Goal: Task Accomplishment & Management: Manage account settings

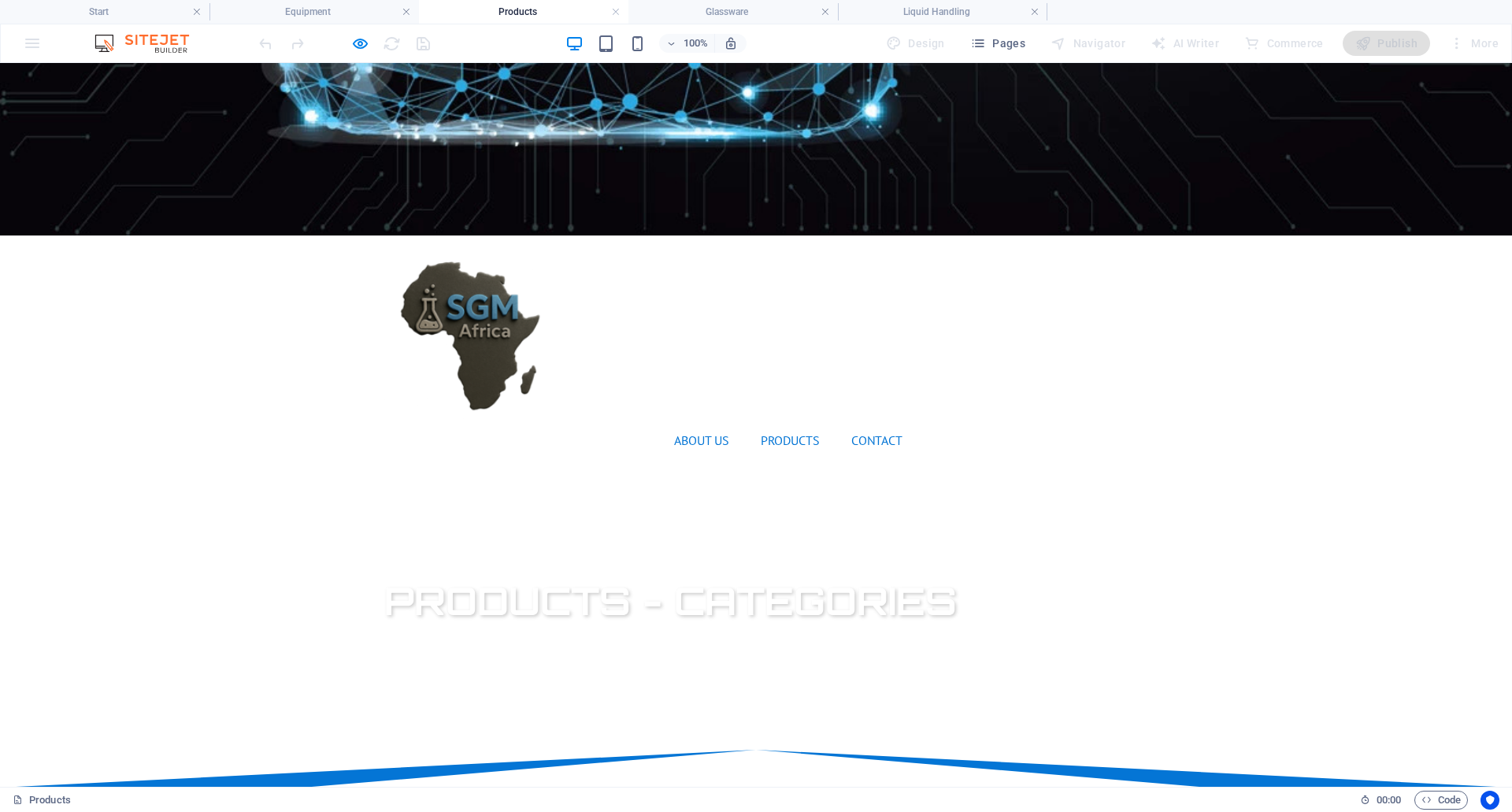
scroll to position [394, 0]
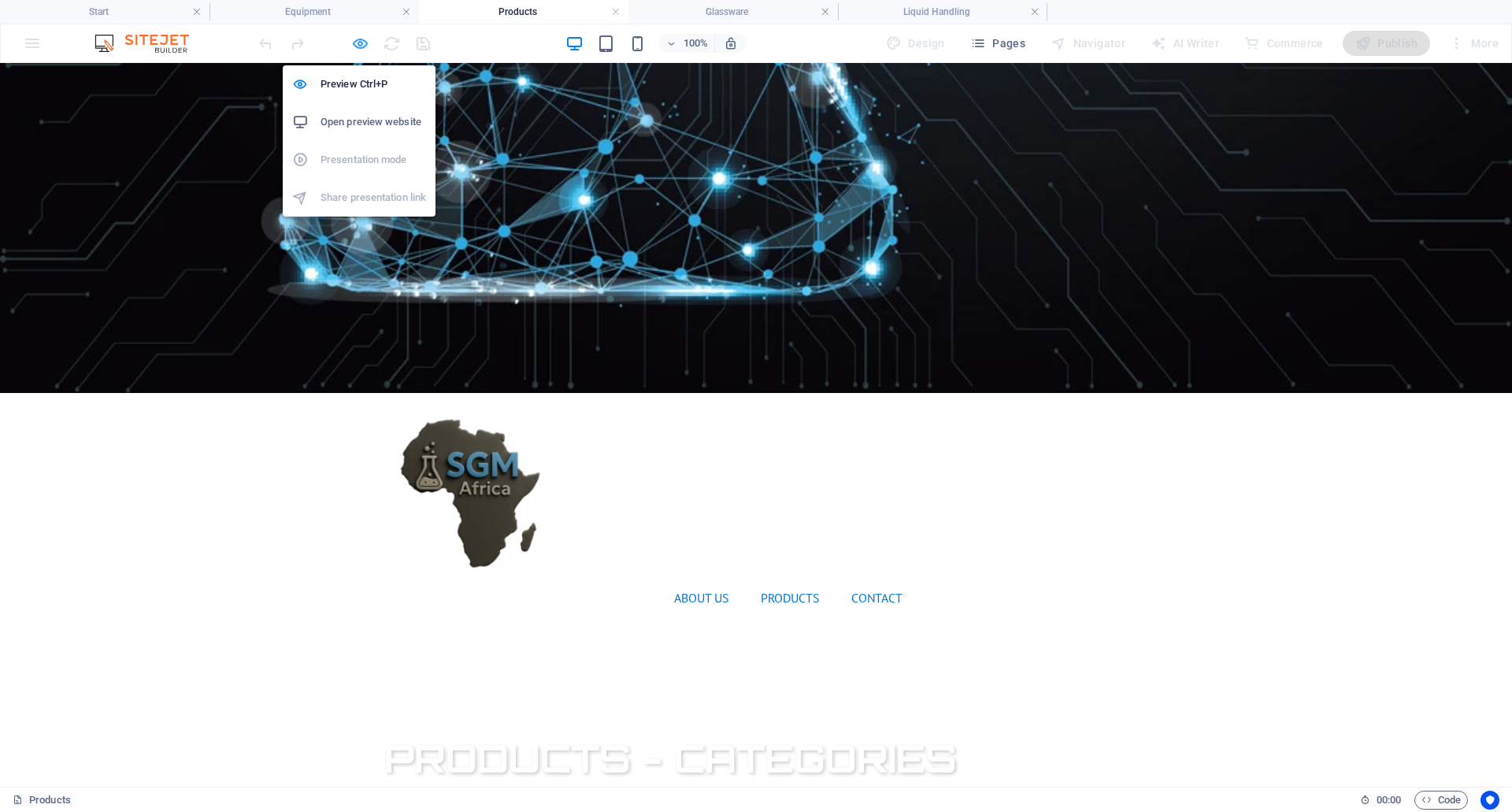
click at [358, 45] on icon "button" at bounding box center [360, 43] width 18 height 18
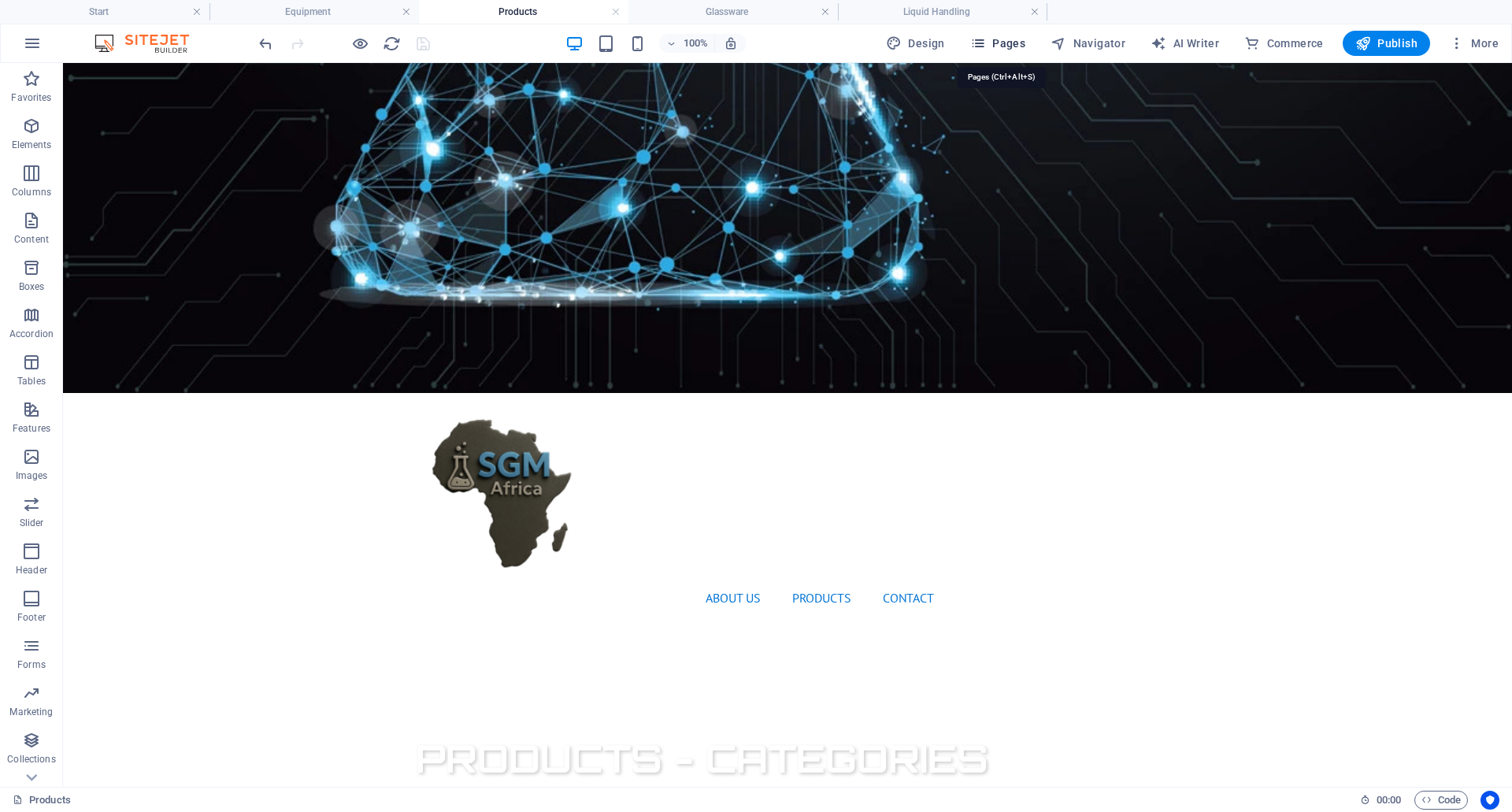
drag, startPoint x: 1007, startPoint y: 43, endPoint x: 934, endPoint y: 182, distance: 157.0
click at [1007, 43] on span "Pages" at bounding box center [998, 43] width 55 height 15
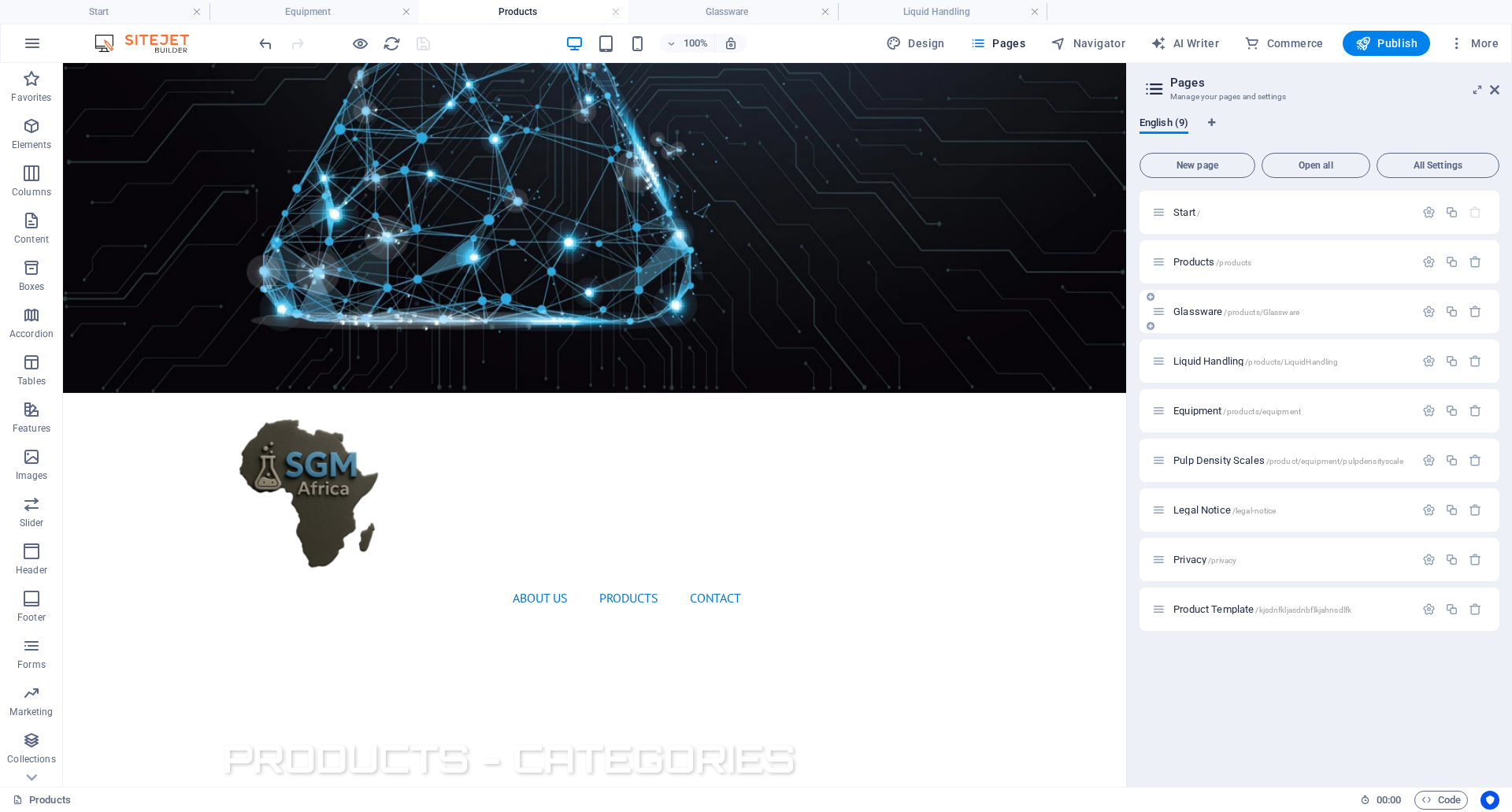
click at [1157, 314] on icon at bounding box center [1159, 312] width 14 height 14
click at [1430, 312] on icon "button" at bounding box center [1429, 312] width 14 height 14
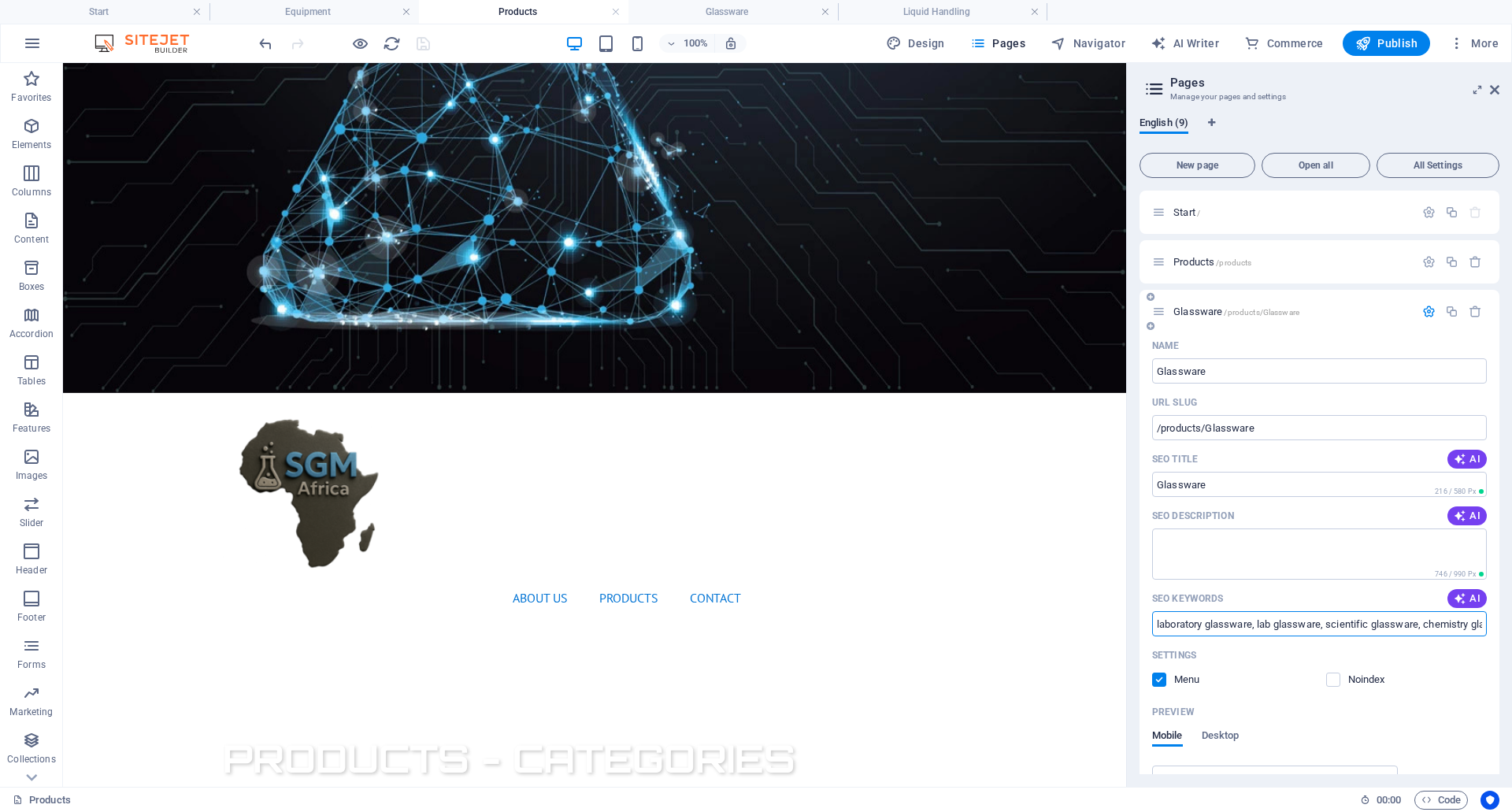
click at [1197, 624] on input "laboratory glassware, lab glassware, scientific glassware, chemistry glassware,…" at bounding box center [1319, 623] width 334 height 25
paste input "manufacturers, laboratory glassware equipment, laboratory glassware catalogue, …"
type input "laboratory glassware, lab glassware, scientific glassware, chemistry glassware,…"
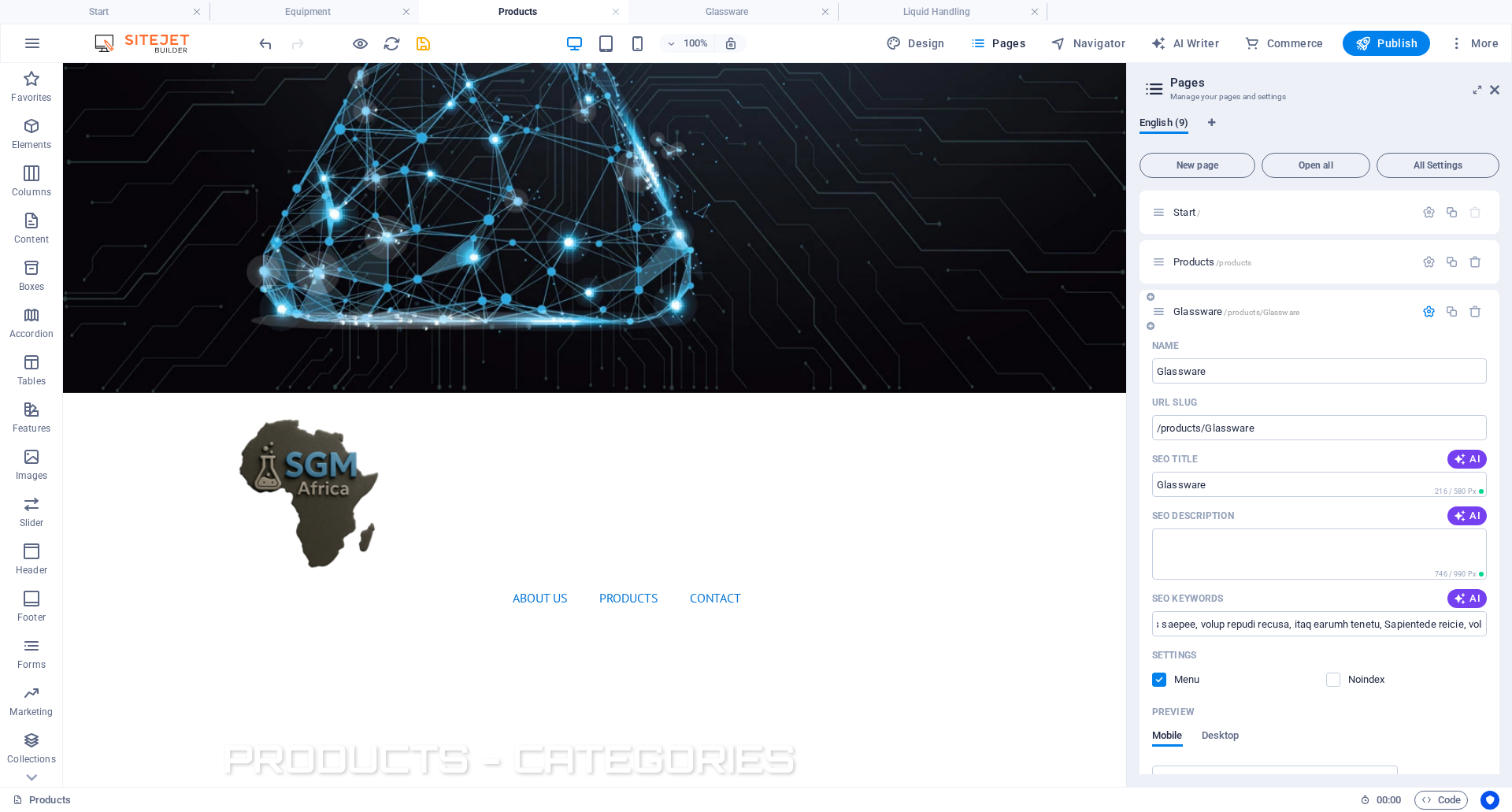
click at [1422, 305] on icon "button" at bounding box center [1429, 312] width 14 height 14
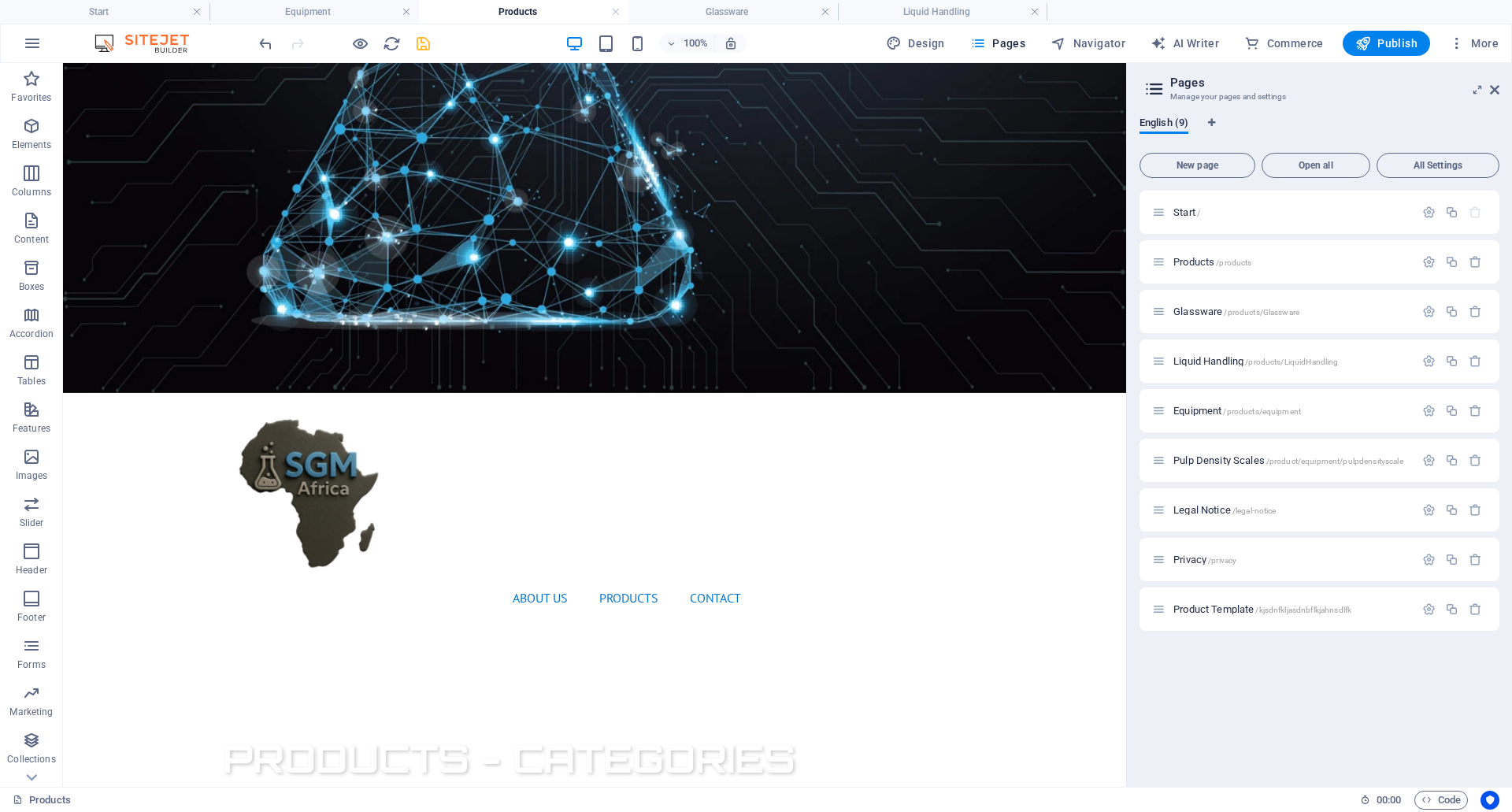
click at [425, 41] on icon "save" at bounding box center [423, 43] width 18 height 18
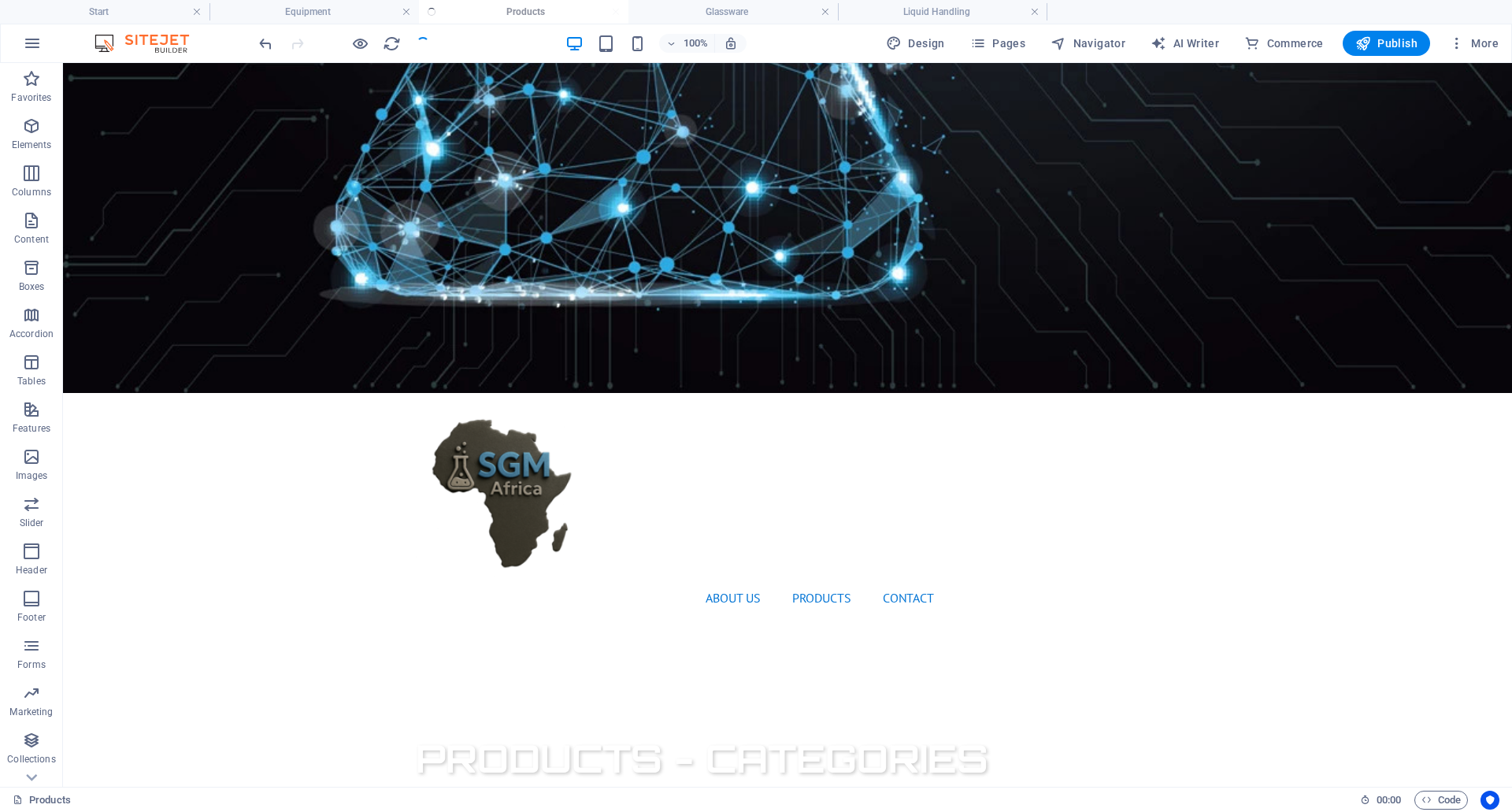
checkbox input "false"
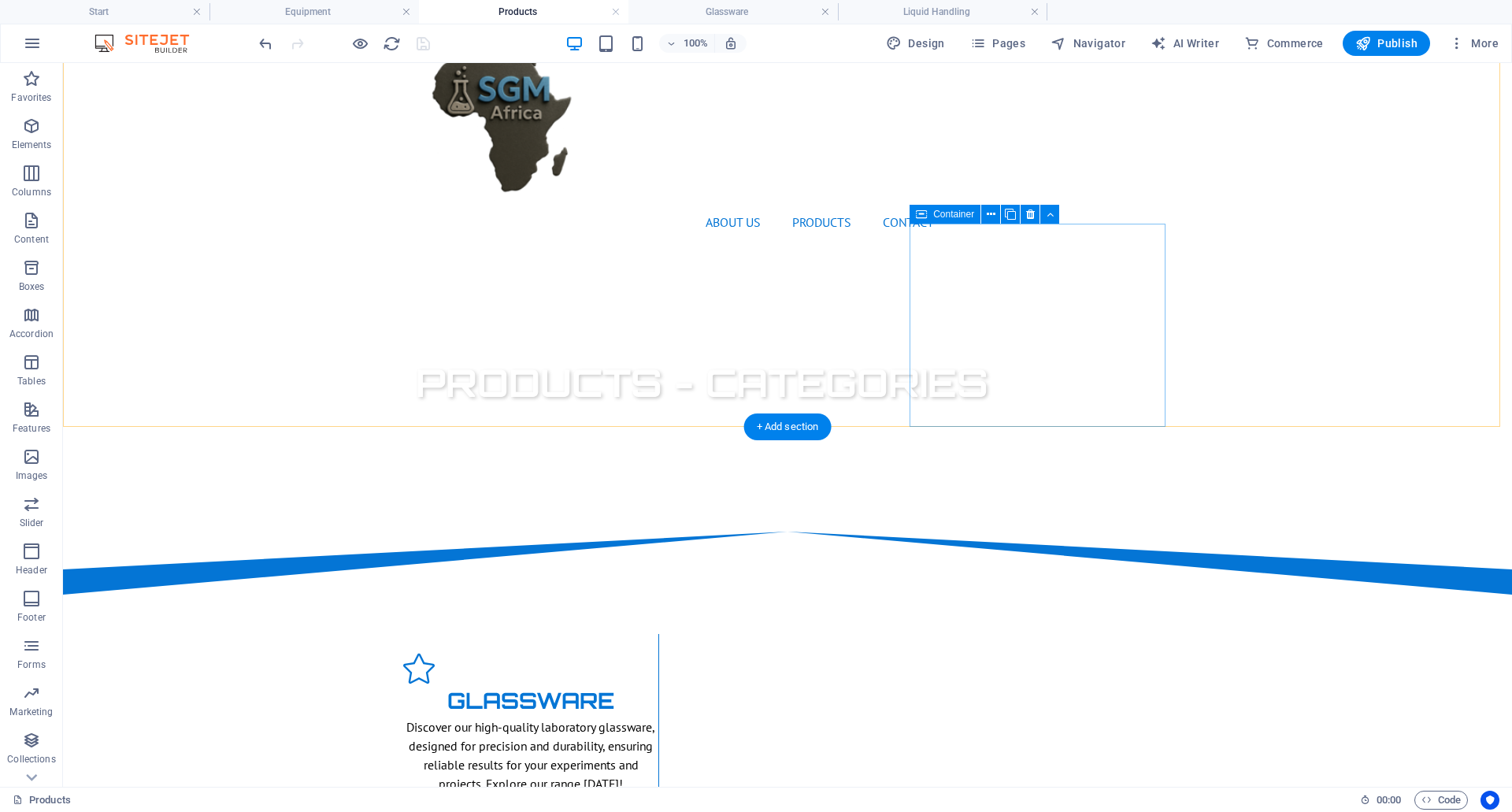
scroll to position [788, 0]
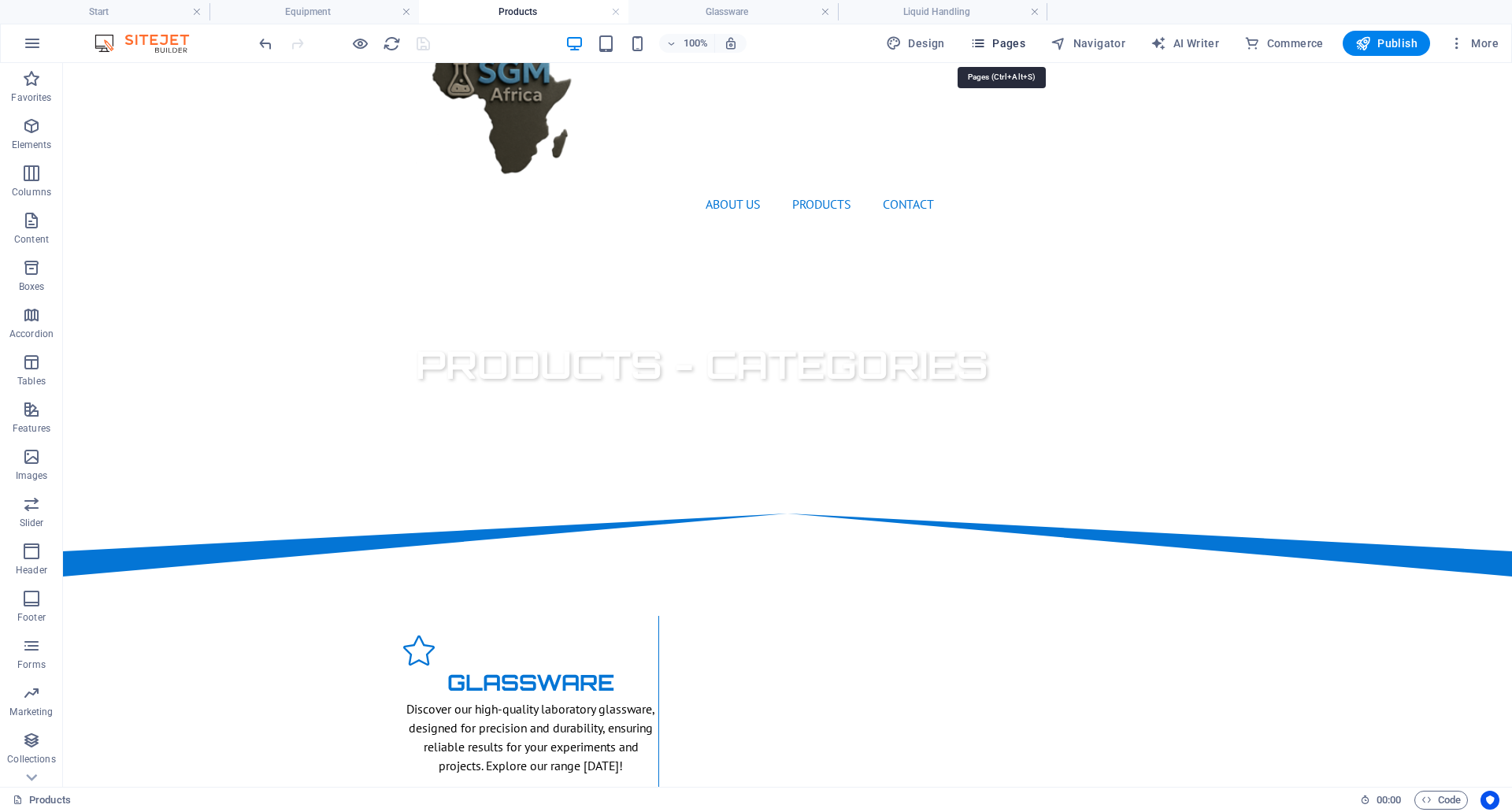
click at [1010, 37] on span "Pages" at bounding box center [998, 43] width 55 height 15
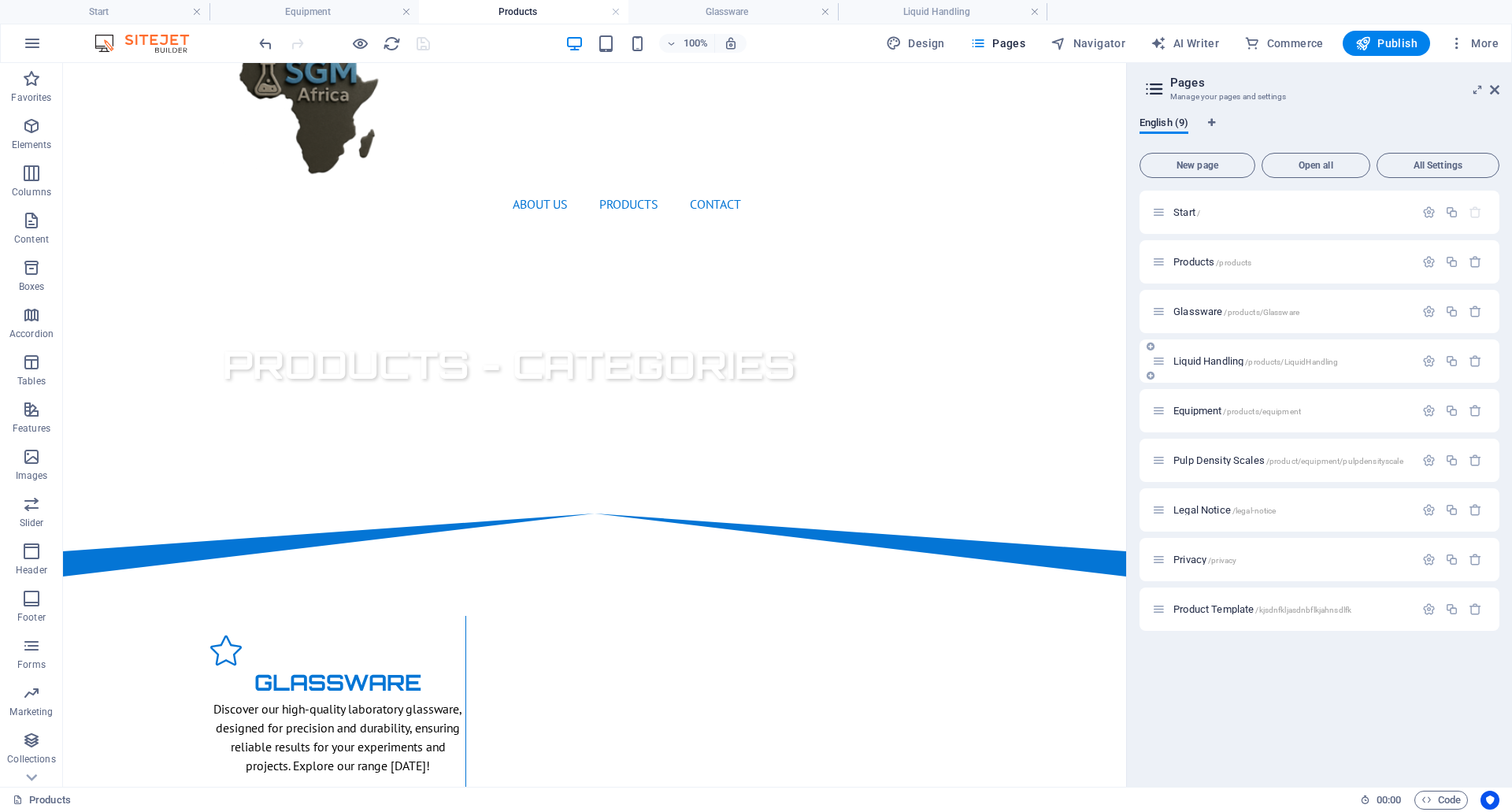
click at [1235, 367] on div "Liquid Handling /products/LiquidHandling" at bounding box center [1283, 361] width 262 height 18
click at [1222, 363] on span "Liquid Handling /products/LiquidHandling" at bounding box center [1256, 361] width 165 height 12
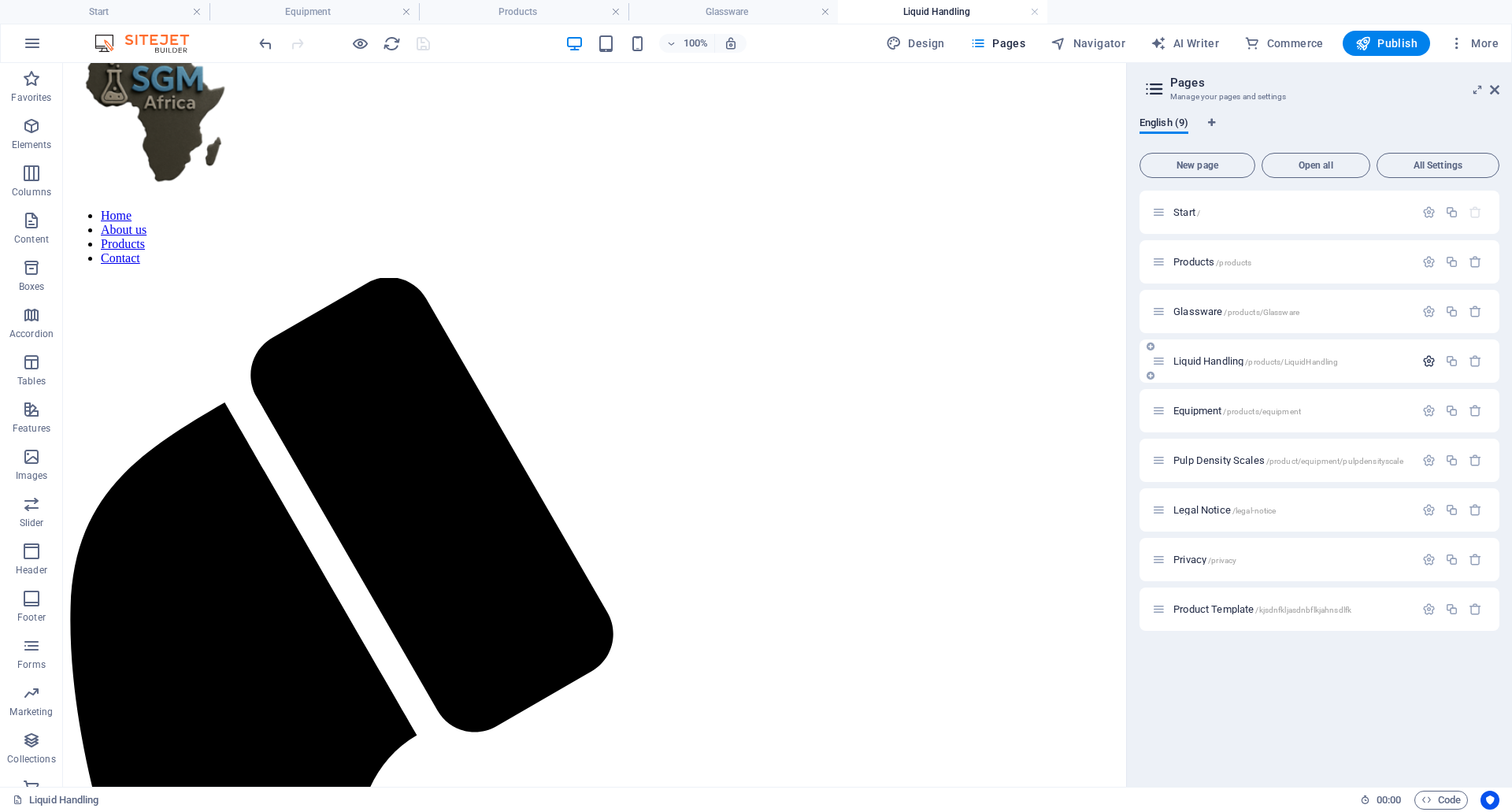
click at [1425, 362] on icon "button" at bounding box center [1429, 361] width 14 height 14
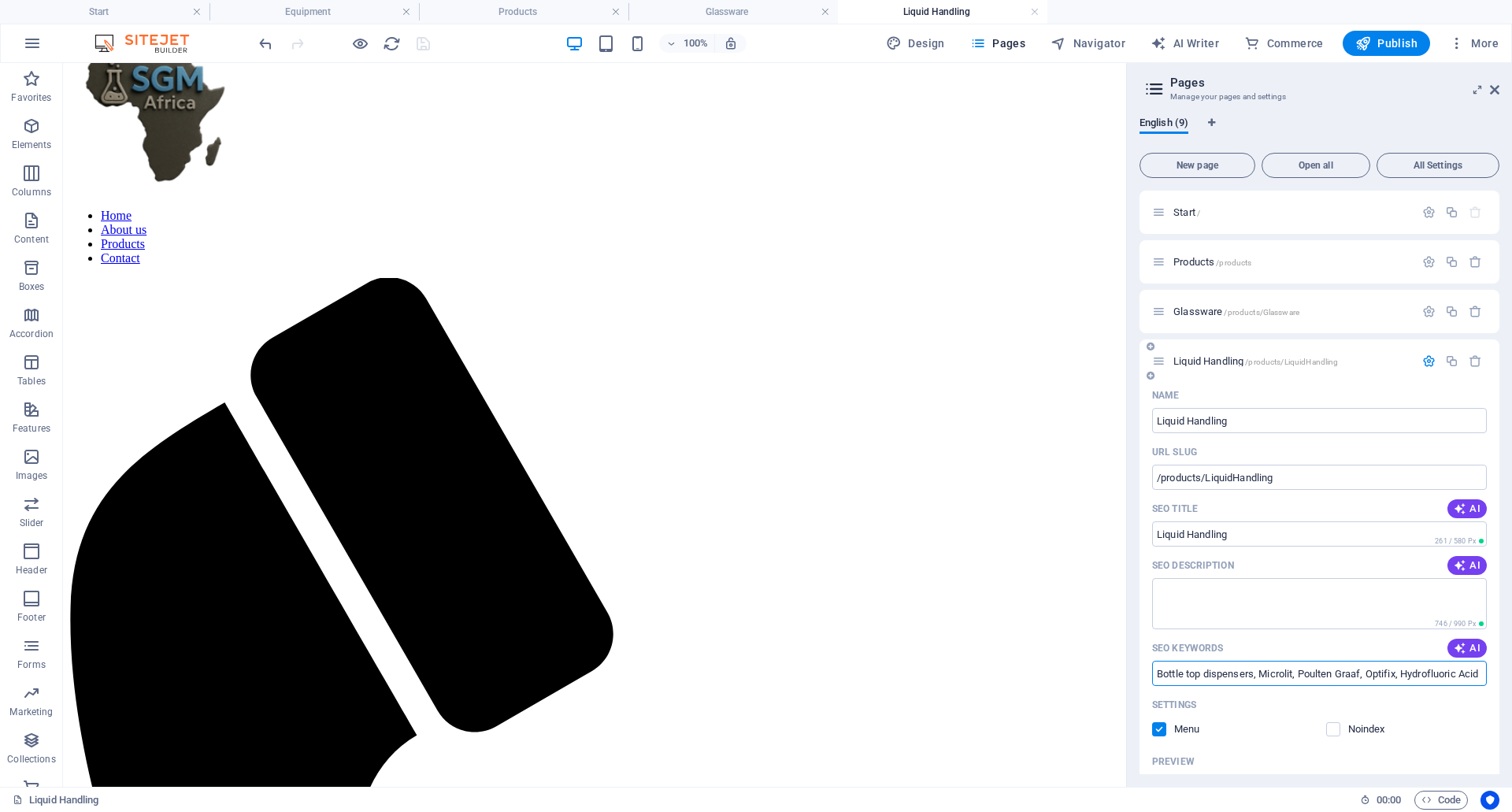
click at [1257, 673] on input "Bottle top dispensers, Microlit, Poulten Graaf, Optifix, Hydrofluoric Acid Bott…" at bounding box center [1319, 673] width 334 height 25
paste input "micropipette, micropipettes, laboratory micropipette, adjustable micropipette, …"
type input "Bottle top dispensers, Microlit, Poulten Graaf, Optifix, Hydrofluoric Acid Bott…"
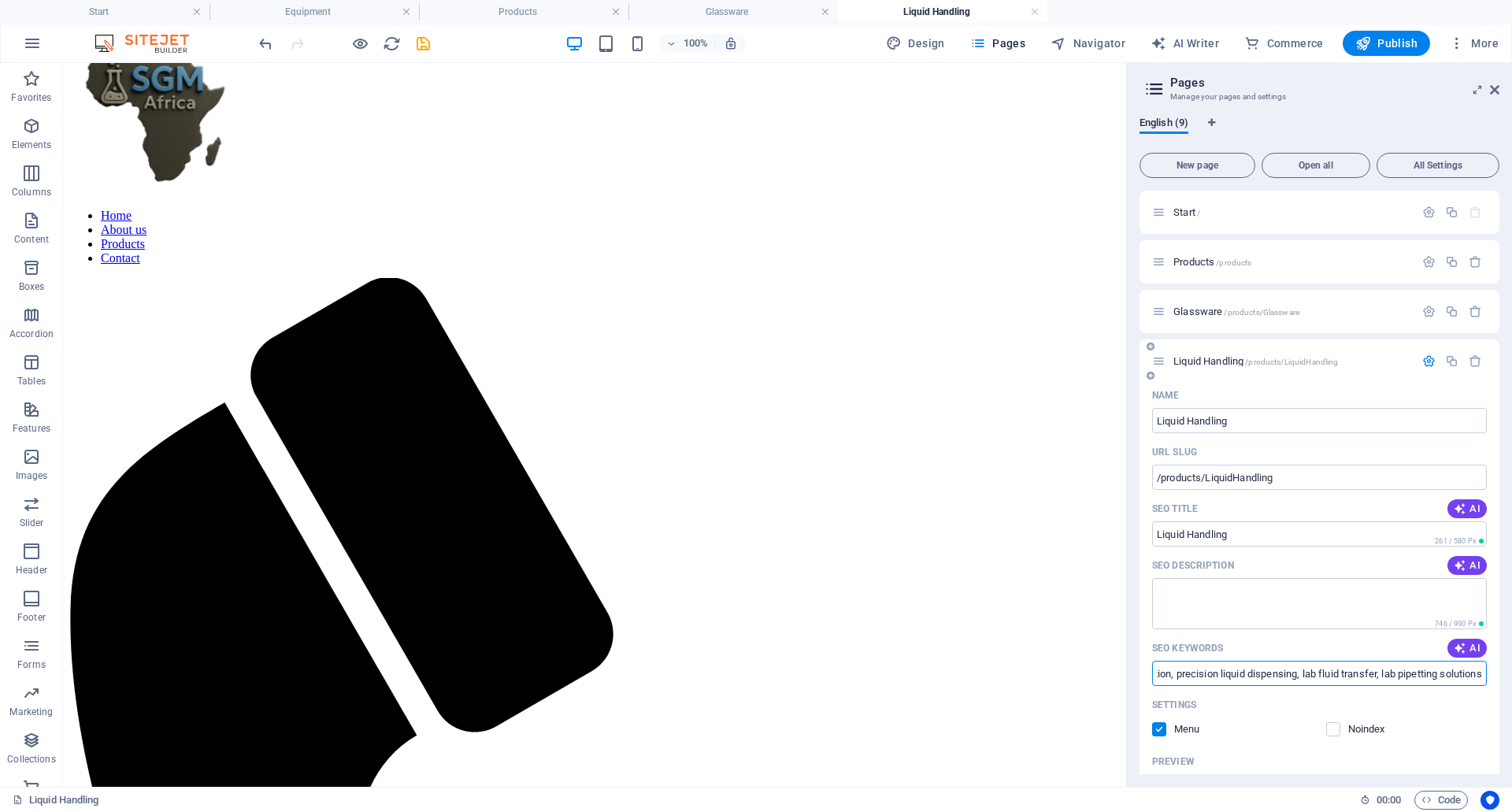
click at [1424, 359] on icon "button" at bounding box center [1429, 361] width 14 height 14
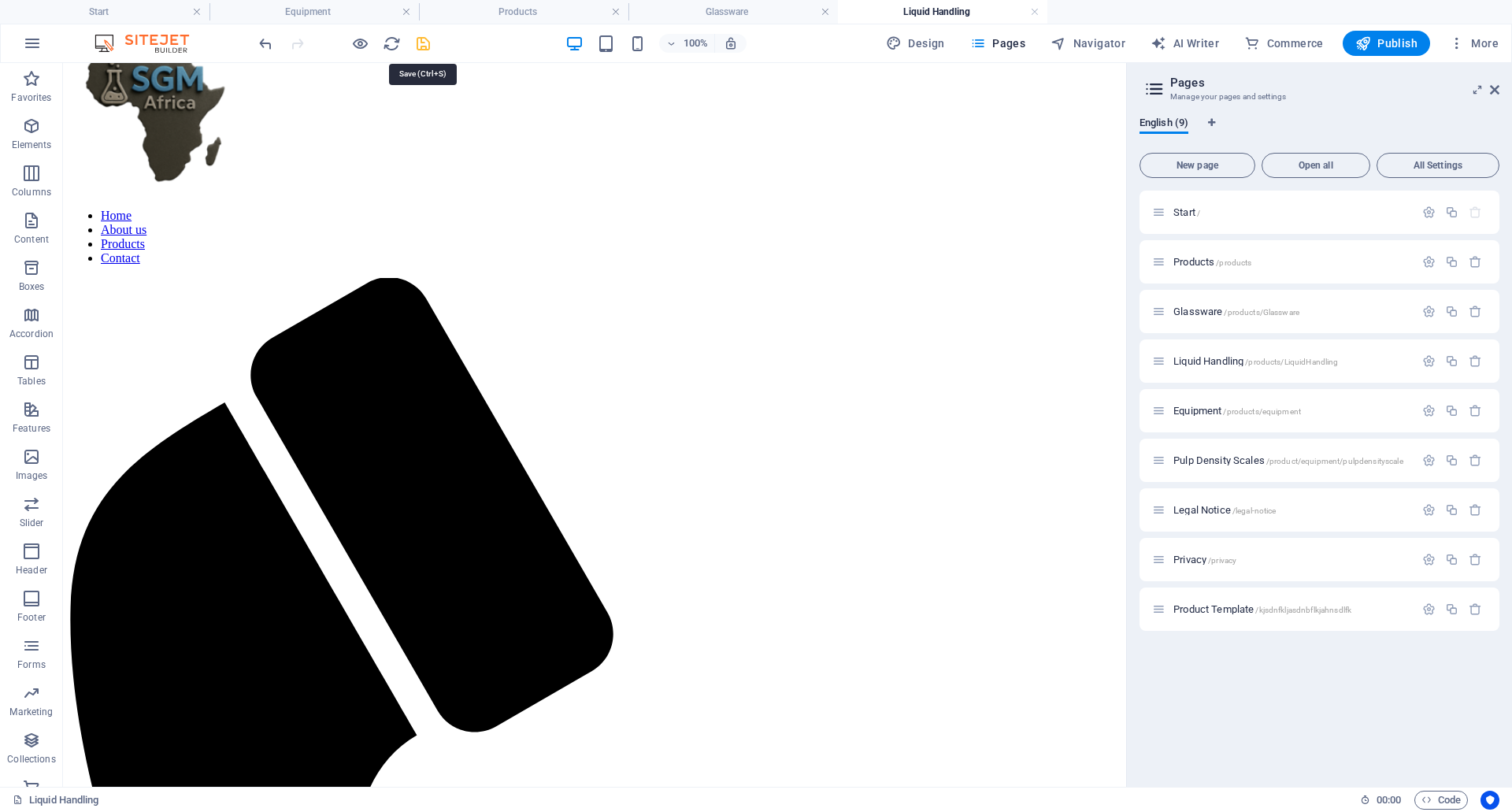
click at [421, 44] on icon "save" at bounding box center [423, 43] width 18 height 18
checkbox input "false"
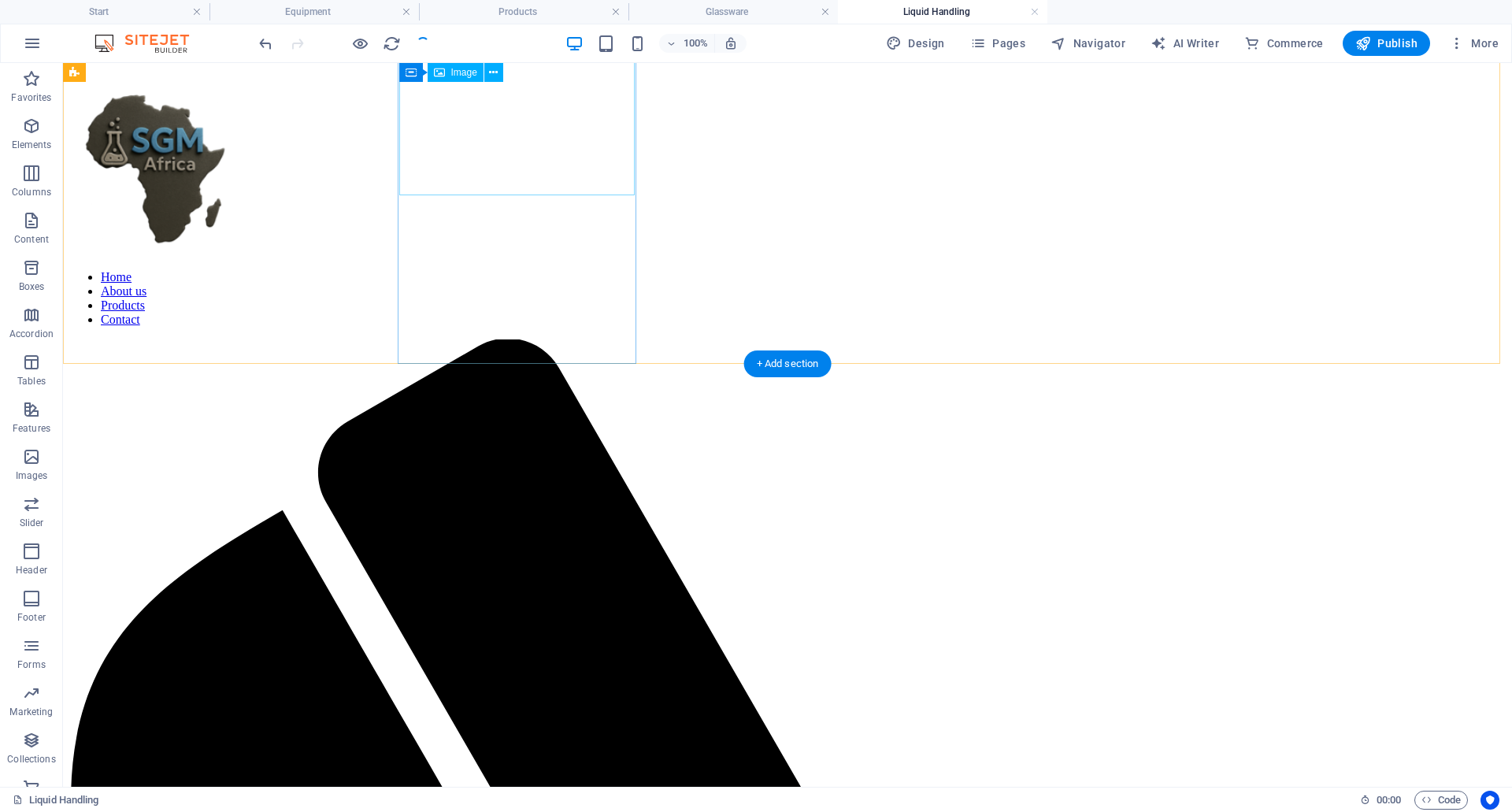
scroll to position [630, 0]
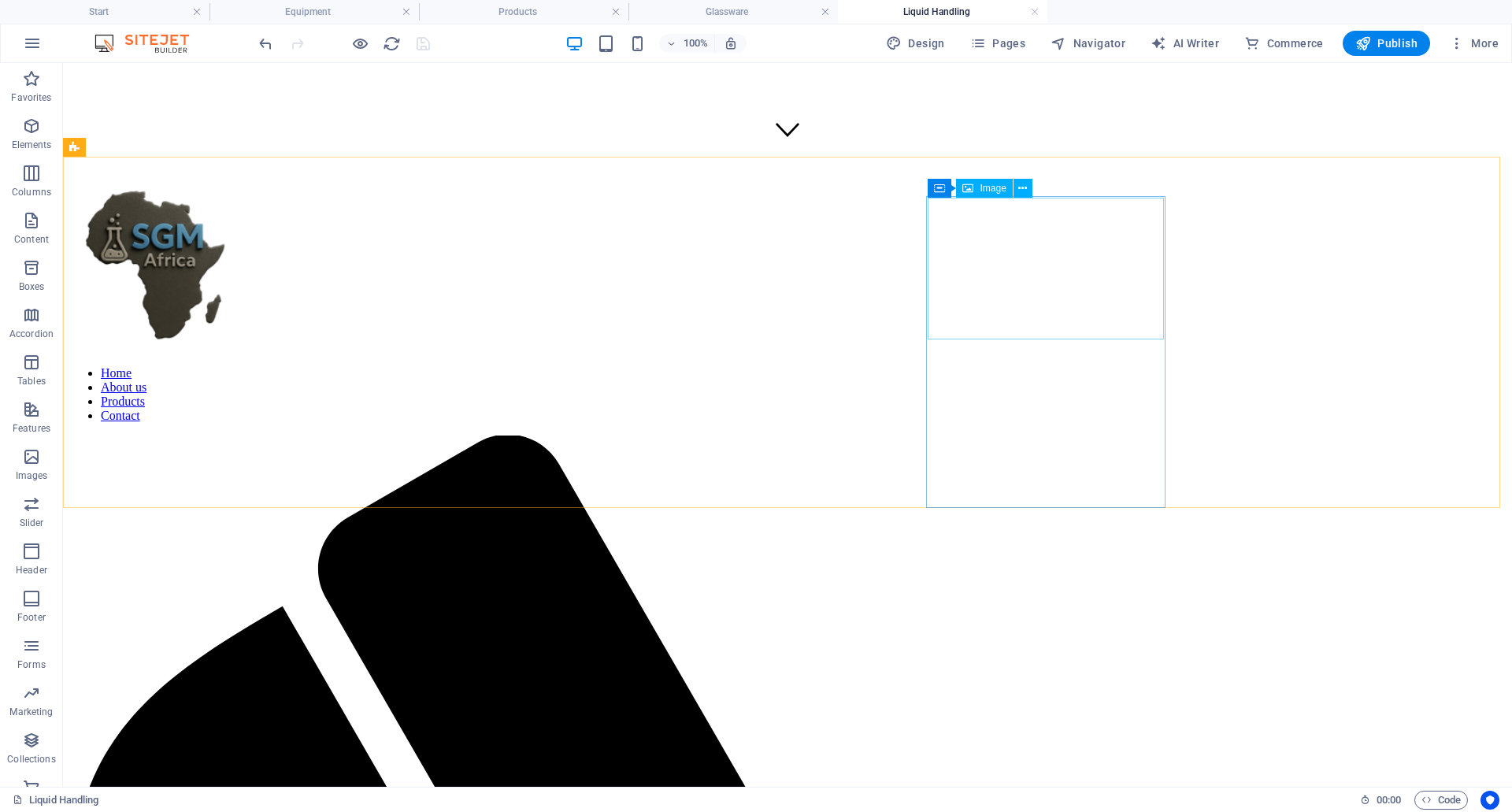
click at [981, 189] on span "Image" at bounding box center [993, 188] width 26 height 9
click at [1022, 189] on icon at bounding box center [1023, 188] width 9 height 16
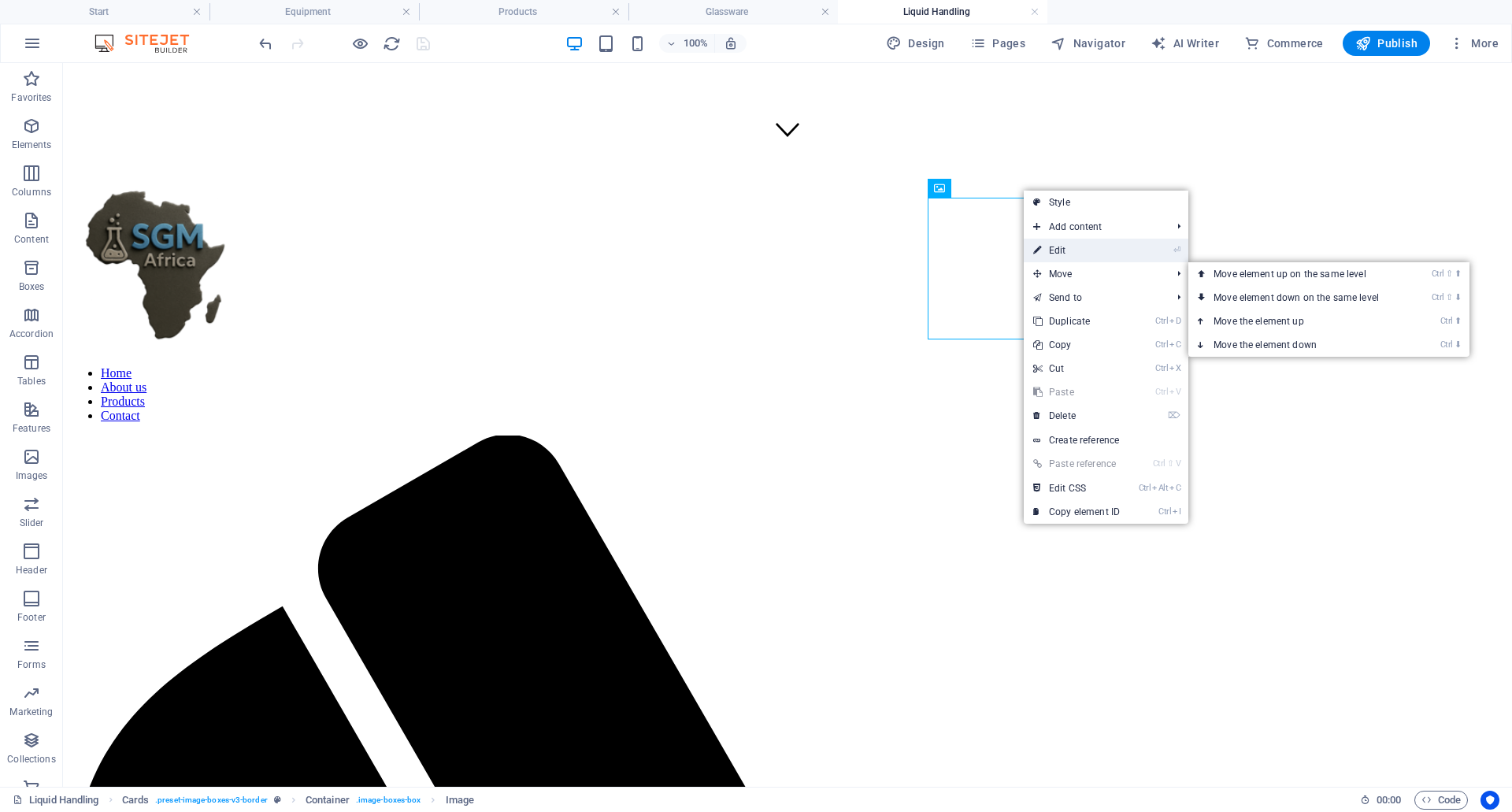
click at [1077, 255] on link "⏎ Edit" at bounding box center [1076, 250] width 105 height 24
select select "%"
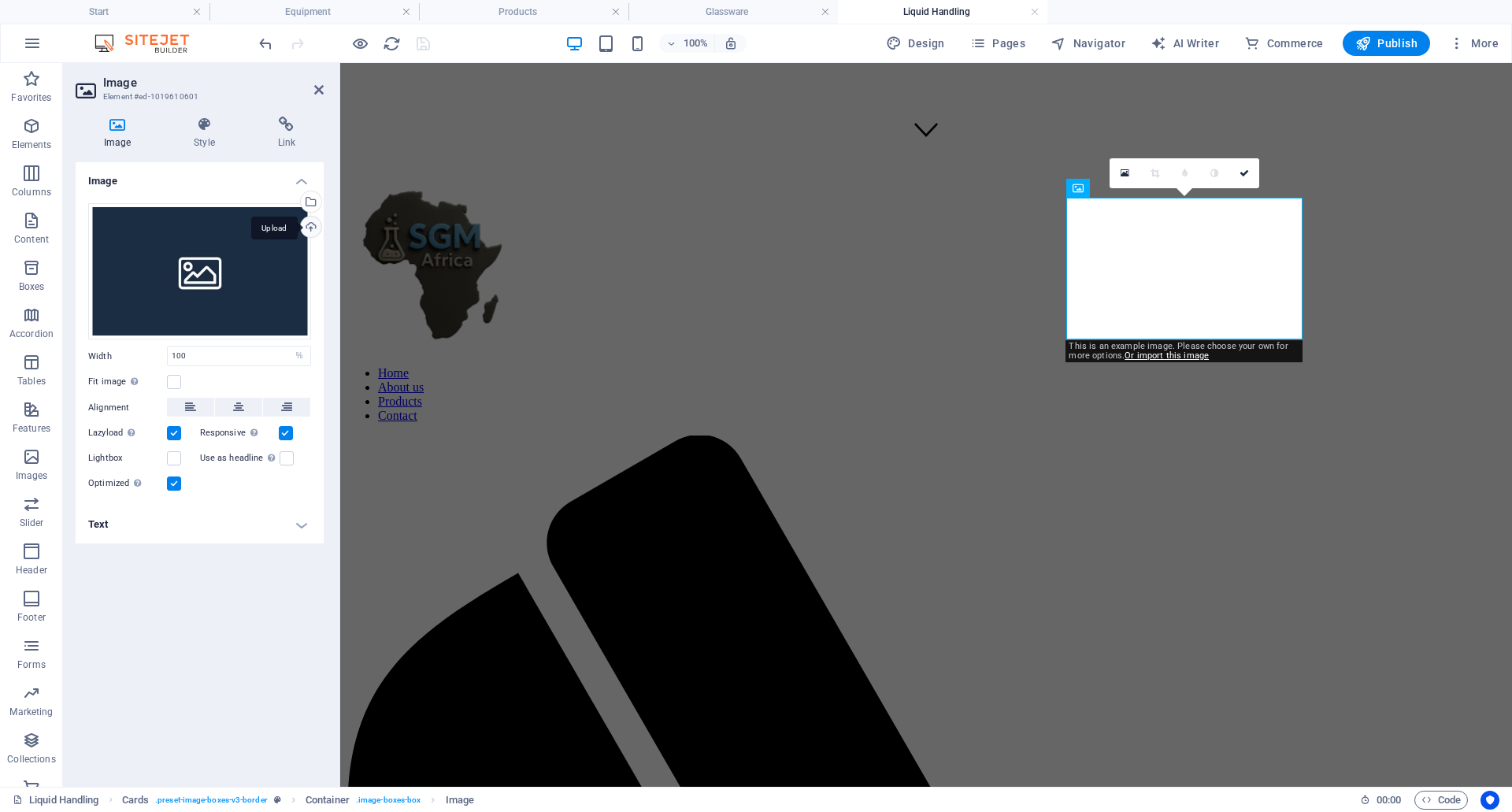
click at [307, 228] on div "Upload" at bounding box center [309, 229] width 24 height 24
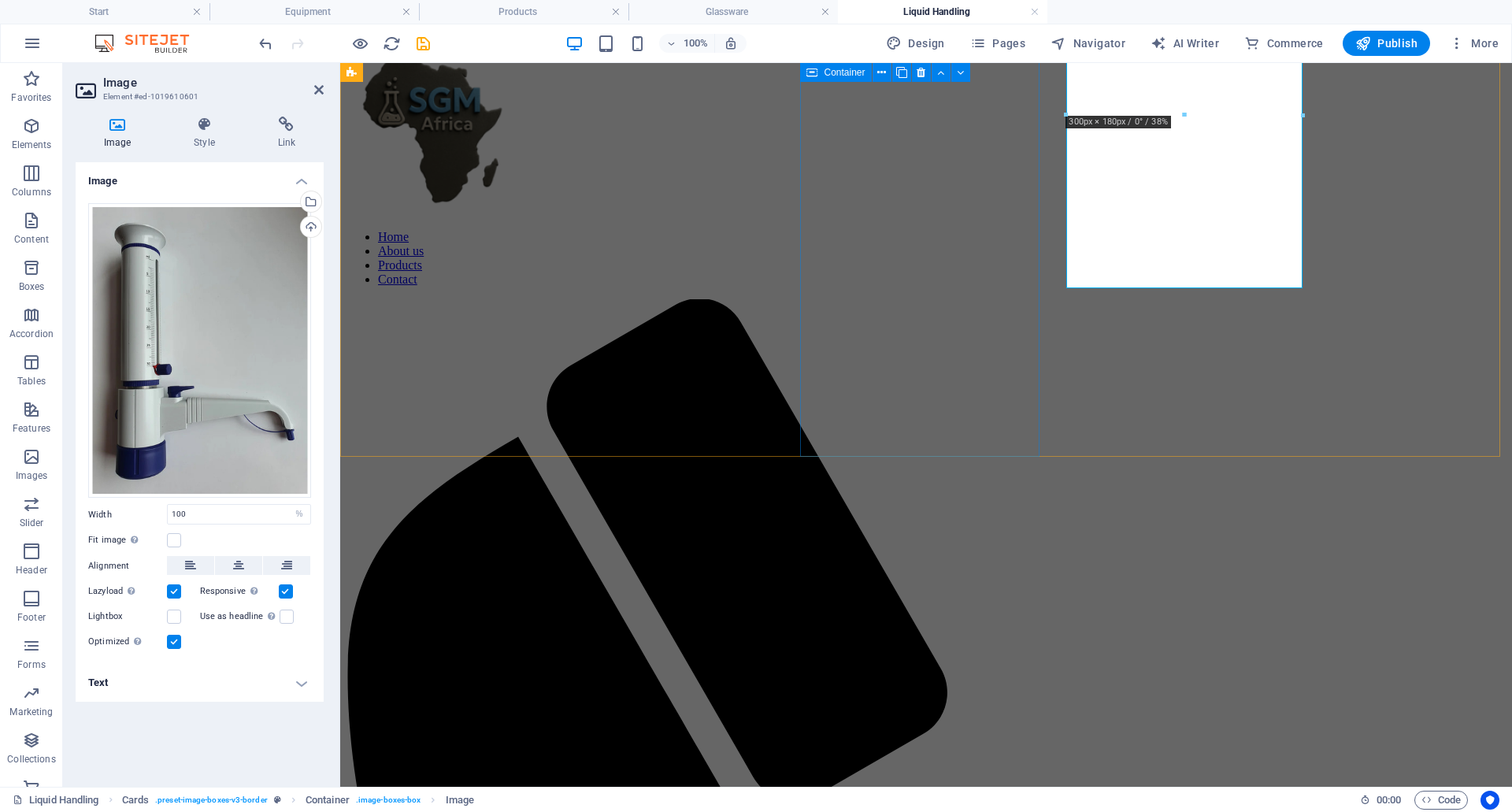
scroll to position [709, 0]
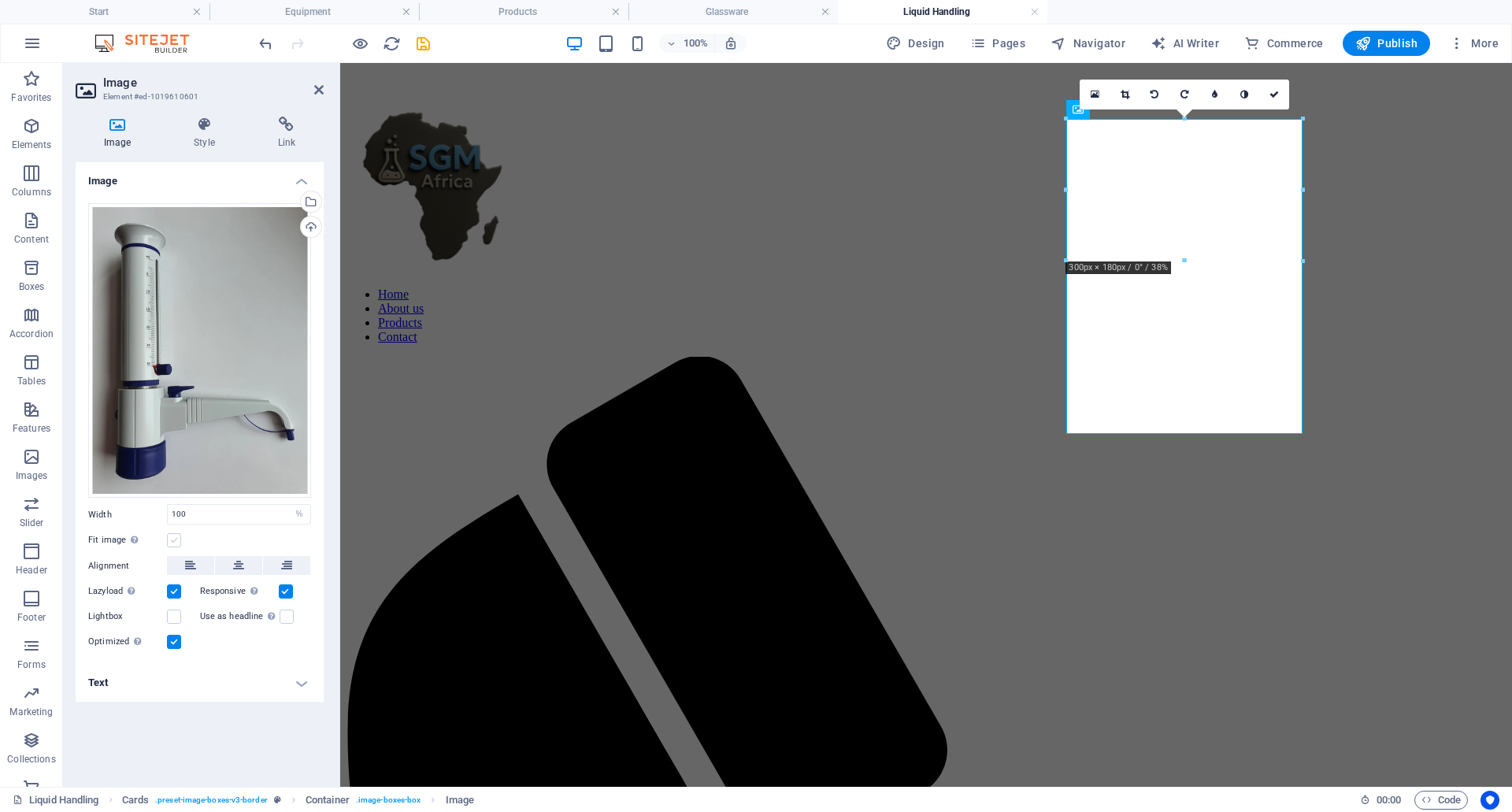
click at [171, 538] on label at bounding box center [174, 540] width 15 height 15
click at [0, 0] on input "Fit image Automatically fit image to a fixed width and height" at bounding box center [0, 0] width 0 height 0
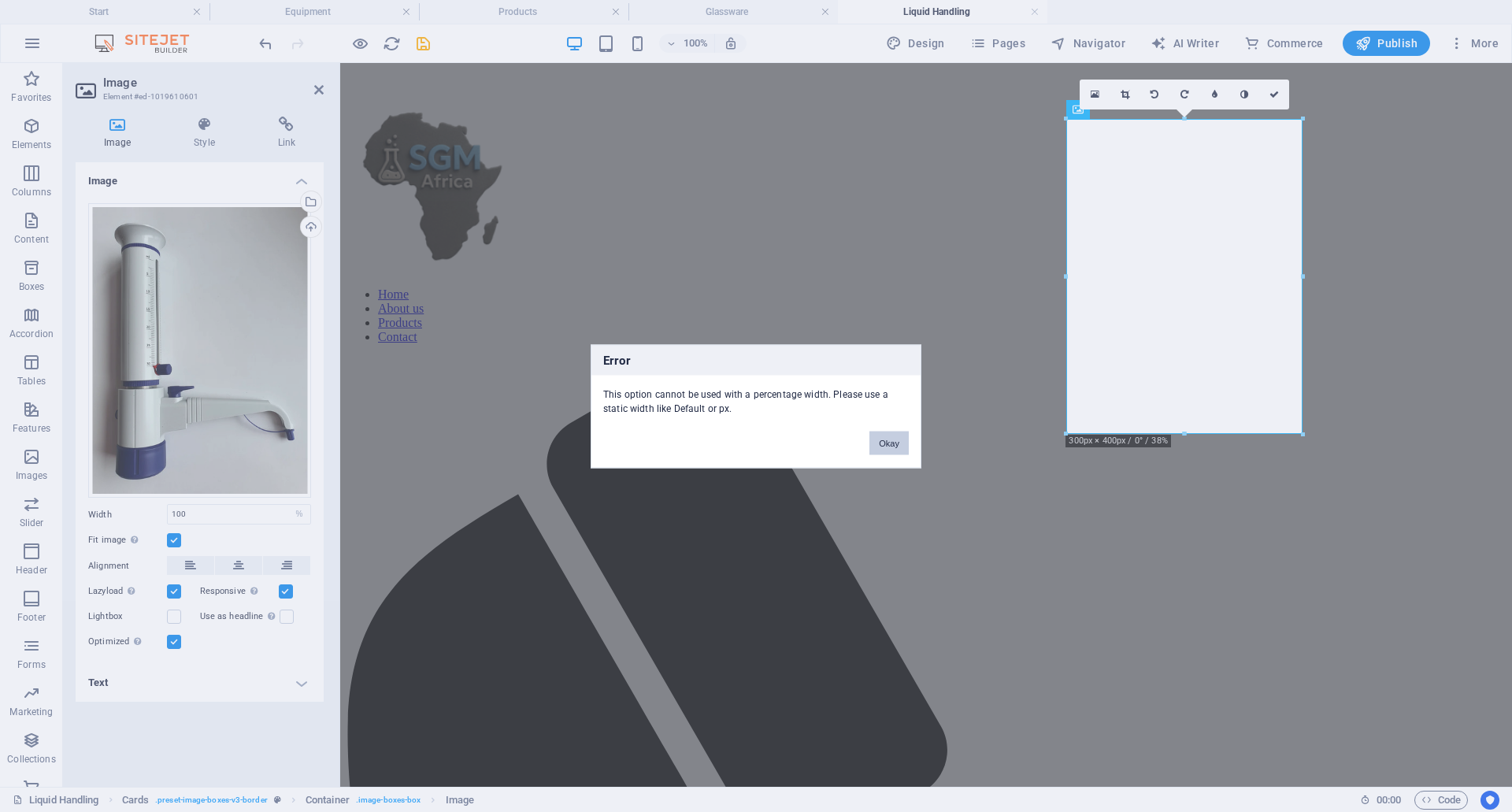
click at [891, 448] on button "Okay" at bounding box center [889, 443] width 39 height 24
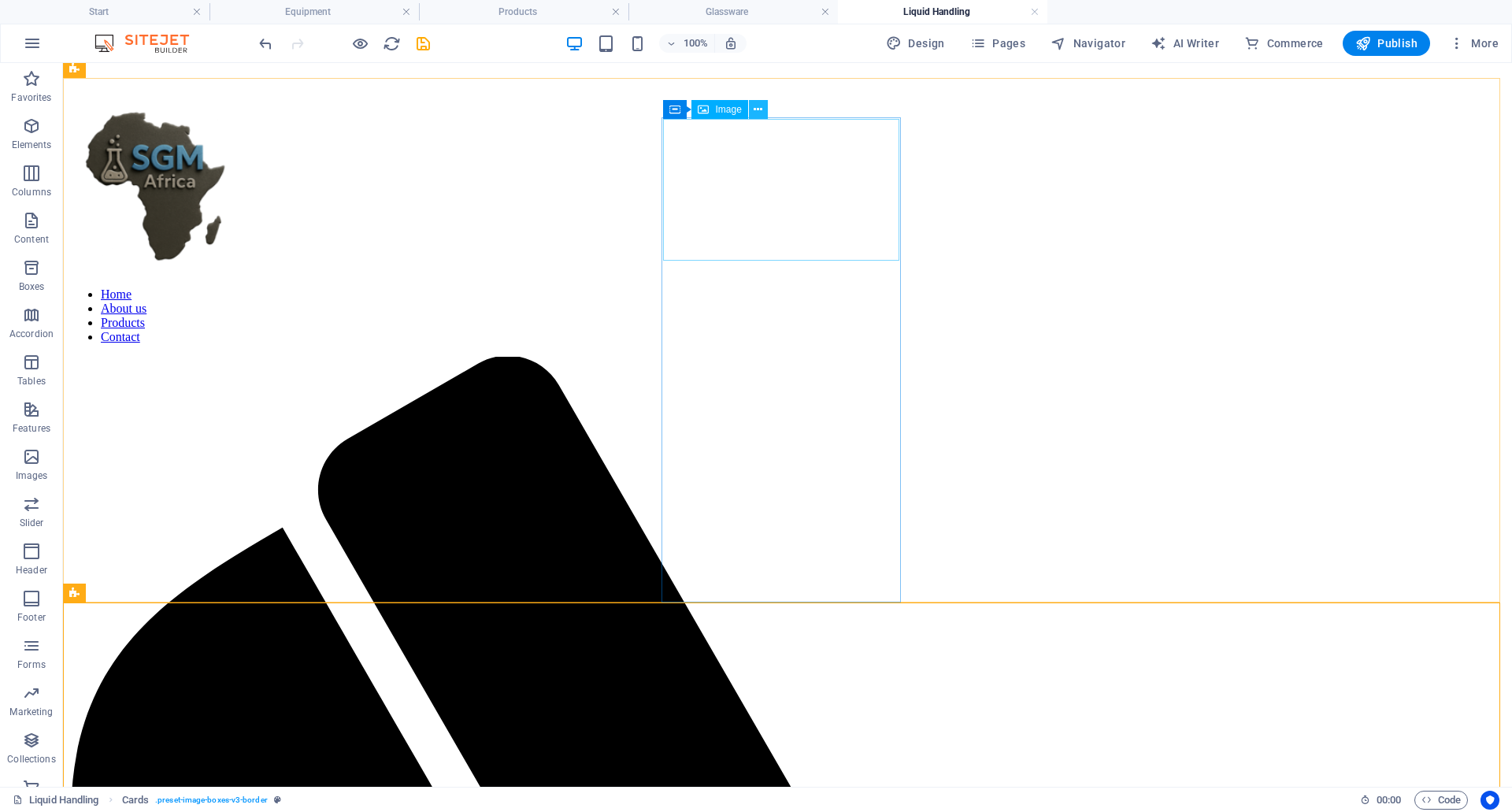
click at [759, 111] on icon at bounding box center [758, 110] width 9 height 16
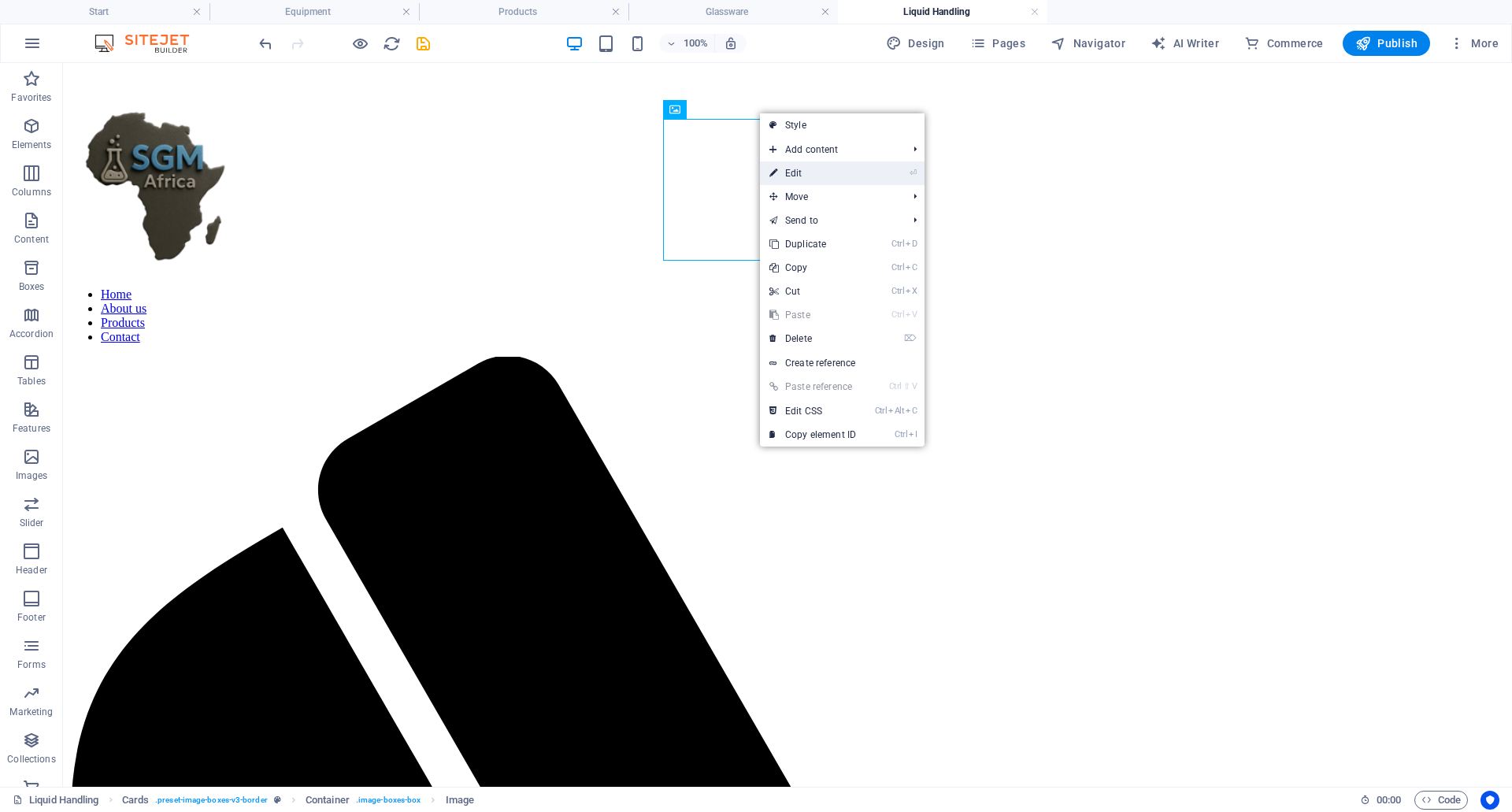
drag, startPoint x: 798, startPoint y: 171, endPoint x: 450, endPoint y: 133, distance: 350.1
click at [798, 171] on link "⏎ Edit" at bounding box center [813, 173] width 105 height 24
select select "%"
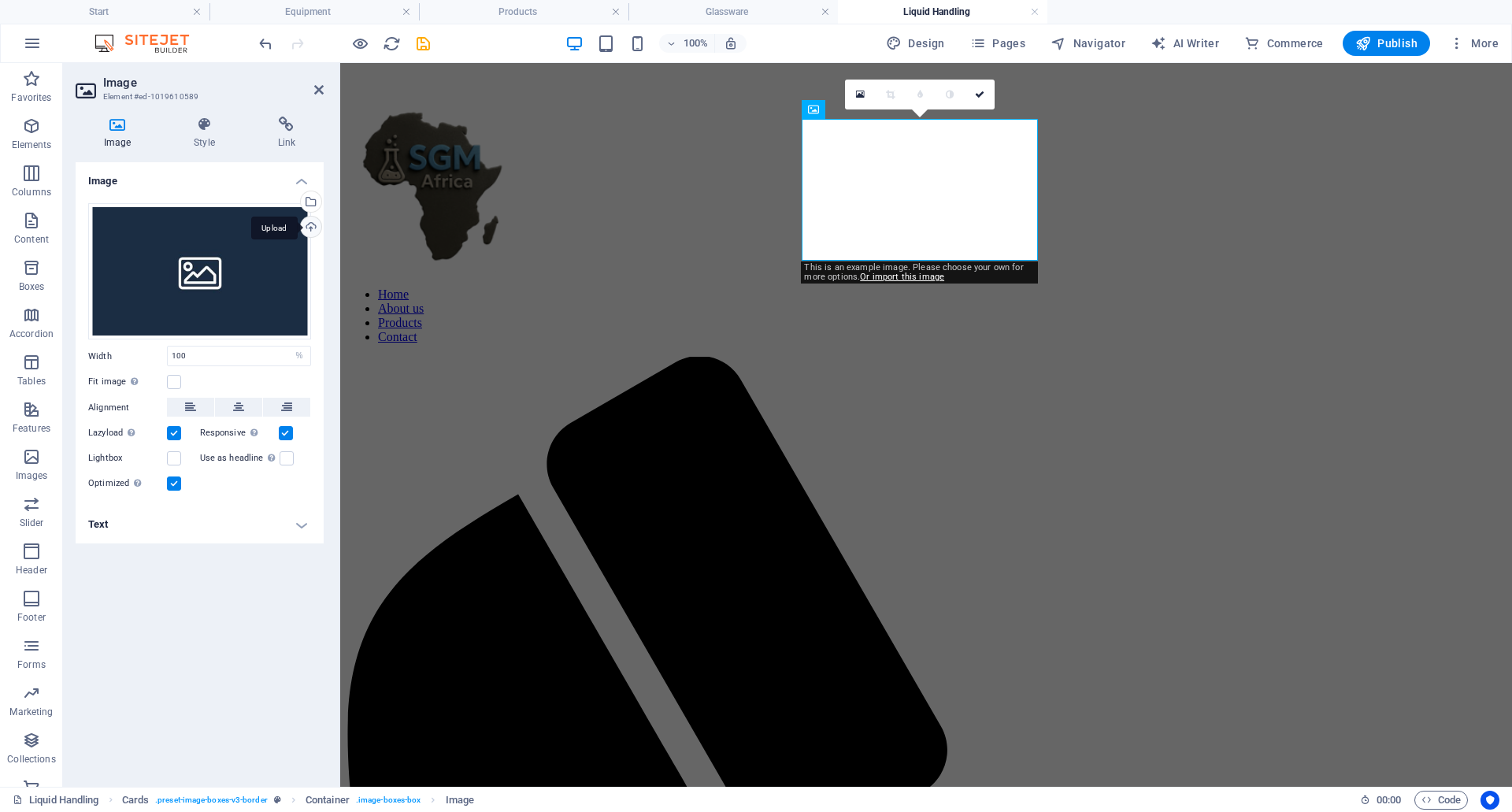
click at [309, 229] on div "Upload" at bounding box center [309, 229] width 24 height 24
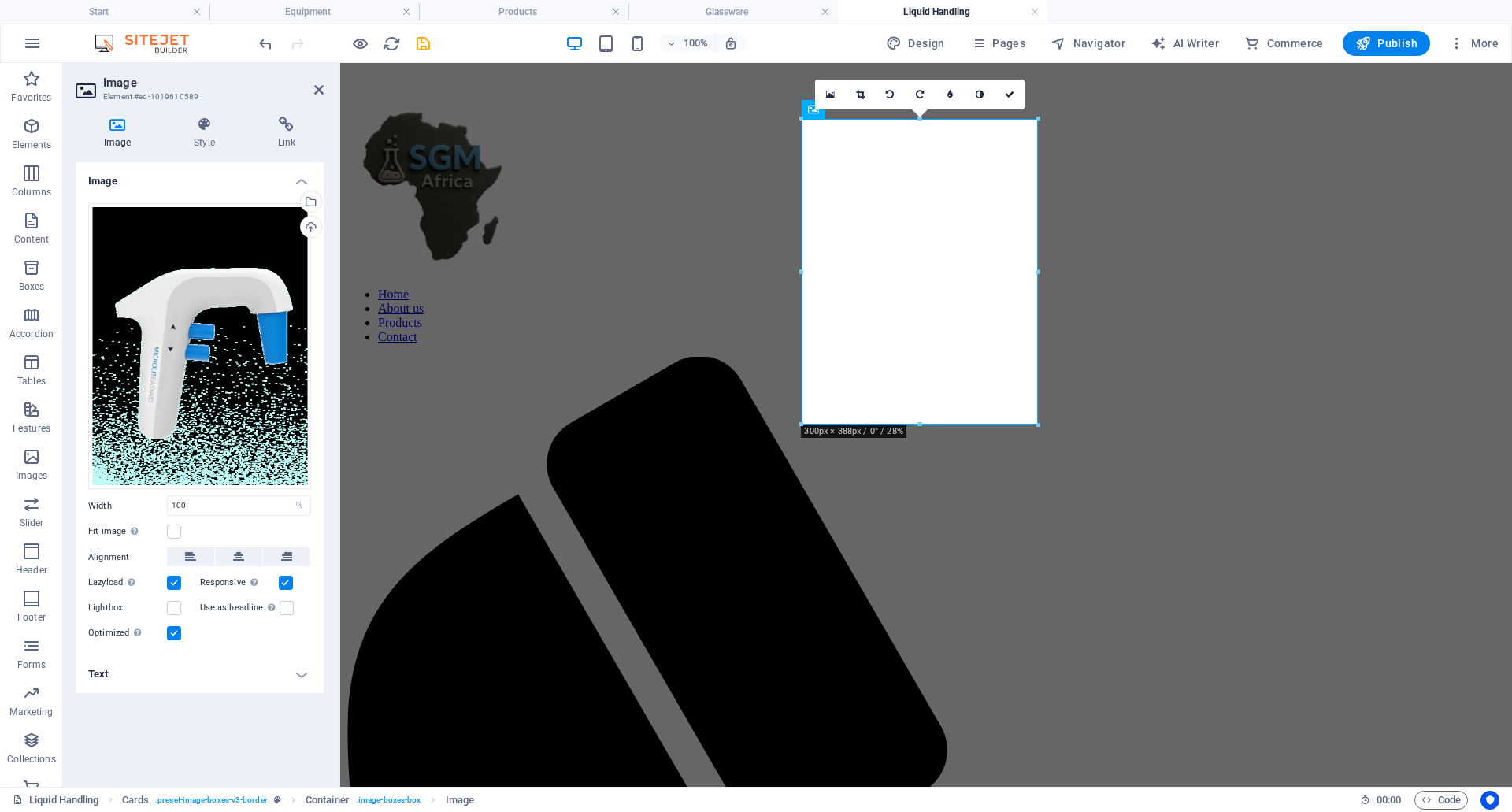
click at [177, 637] on label at bounding box center [174, 633] width 15 height 15
click at [0, 0] on input "Optimized Images are compressed to improve page speed." at bounding box center [0, 0] width 0 height 0
click at [317, 91] on icon at bounding box center [319, 89] width 9 height 13
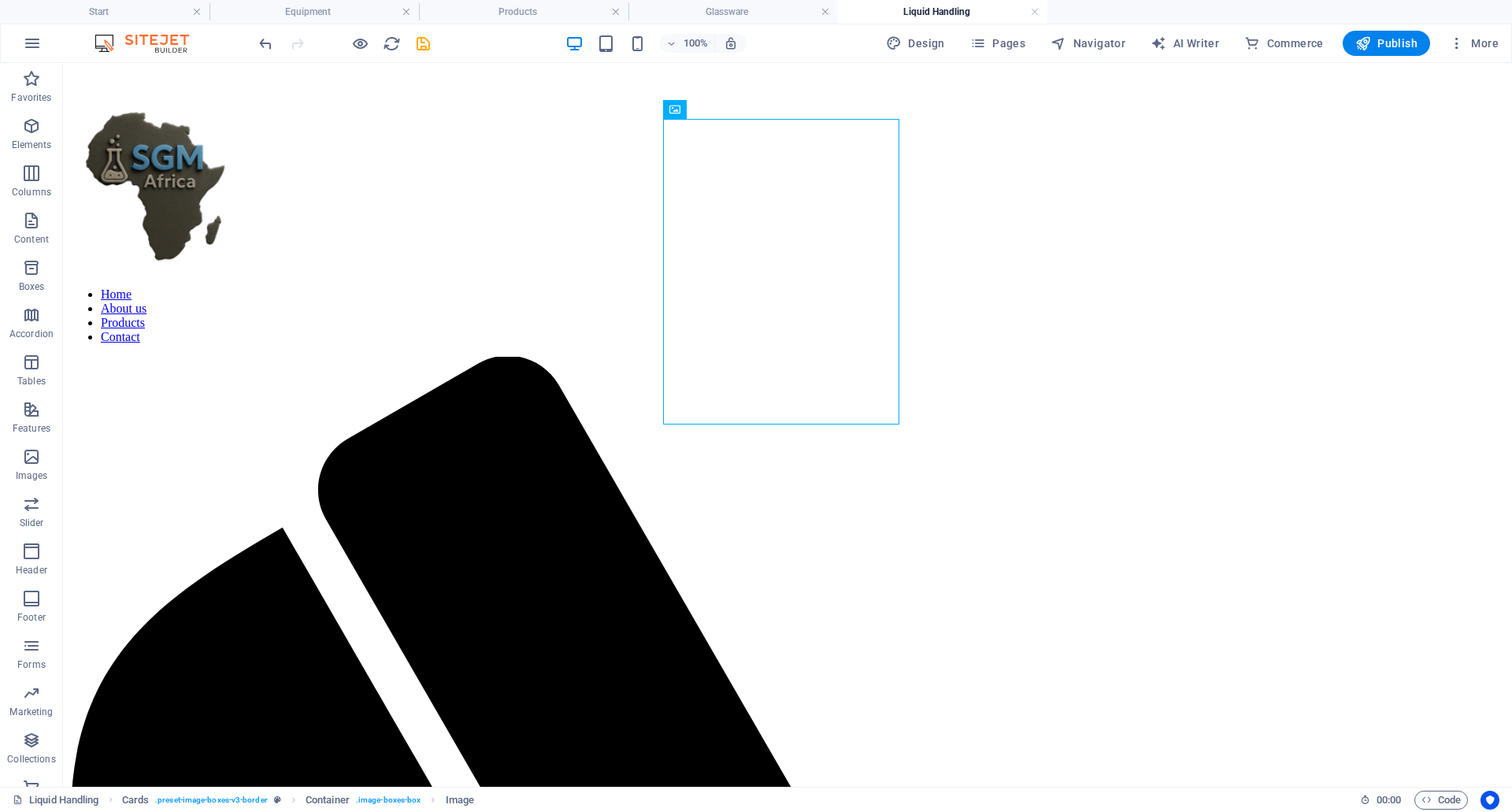
scroll to position [709, 0]
click at [470, 107] on span "Image" at bounding box center [464, 109] width 26 height 9
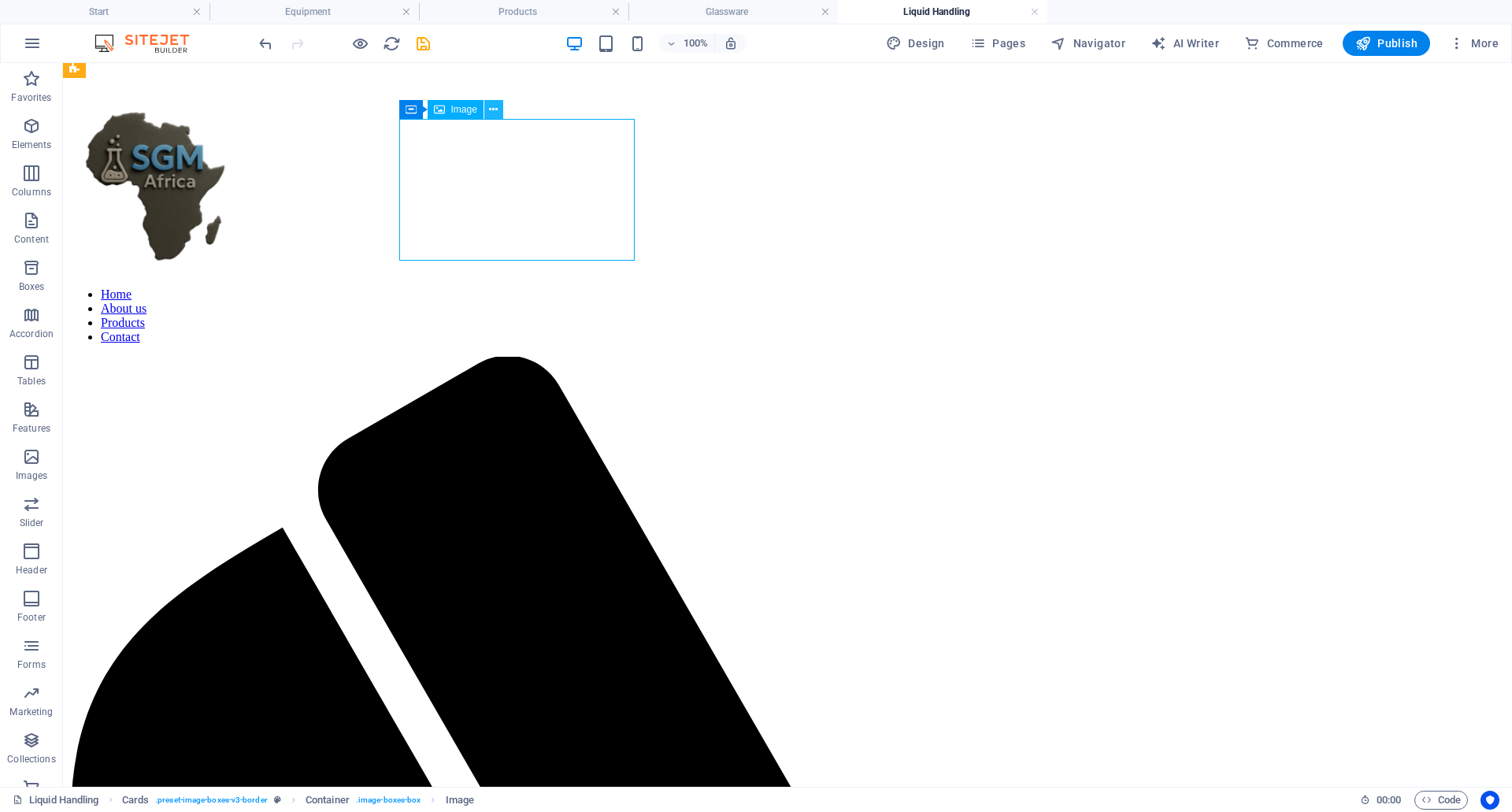
click at [492, 107] on icon at bounding box center [494, 110] width 9 height 16
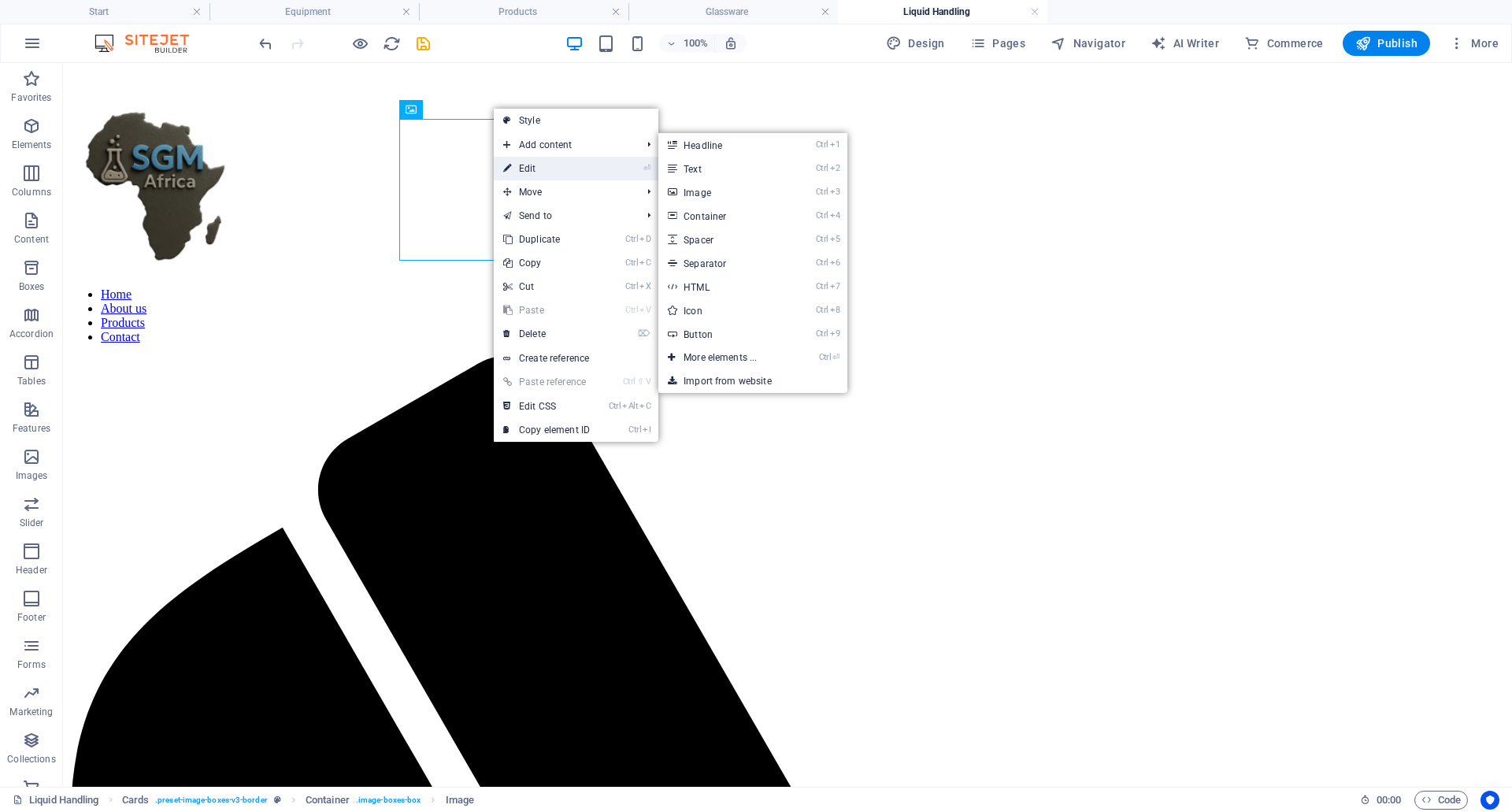
click at [554, 172] on link "⏎ Edit" at bounding box center [546, 169] width 105 height 24
select select "%"
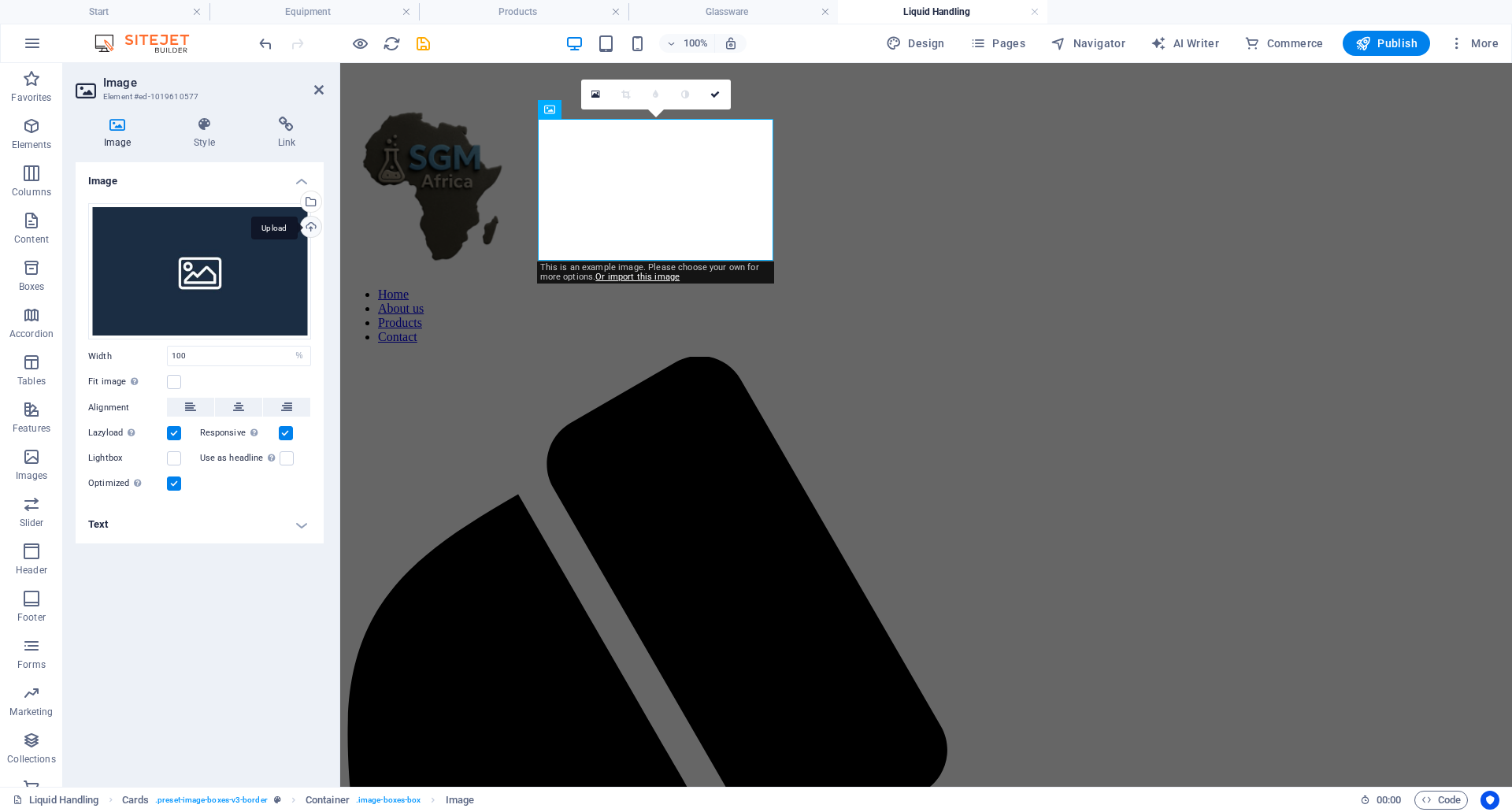
click at [311, 233] on div "Upload" at bounding box center [309, 229] width 24 height 24
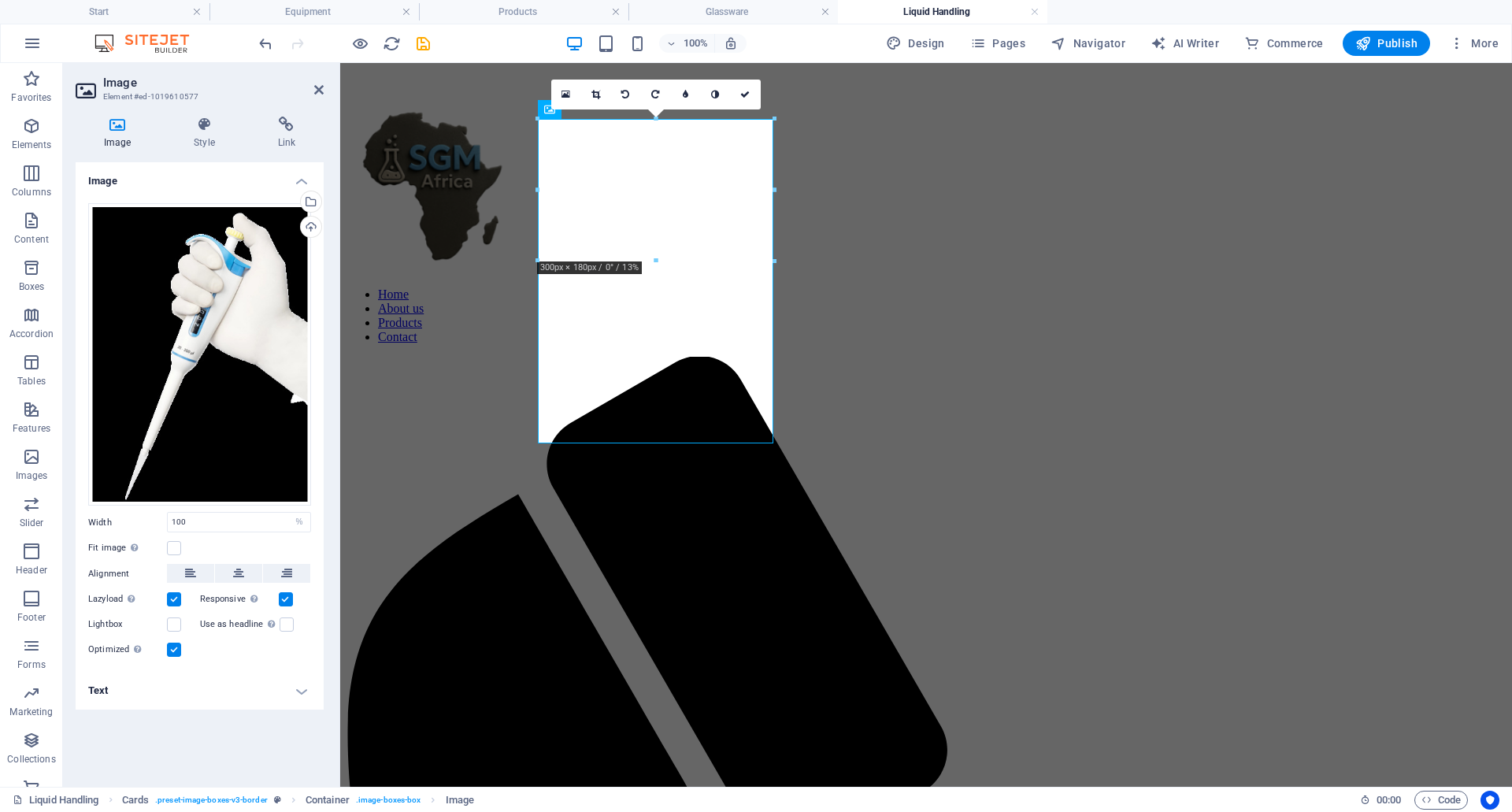
click at [174, 653] on label at bounding box center [174, 650] width 15 height 15
click at [0, 0] on input "Optimized Images are compressed to improve page speed." at bounding box center [0, 0] width 0 height 0
click at [315, 88] on icon at bounding box center [319, 89] width 9 height 13
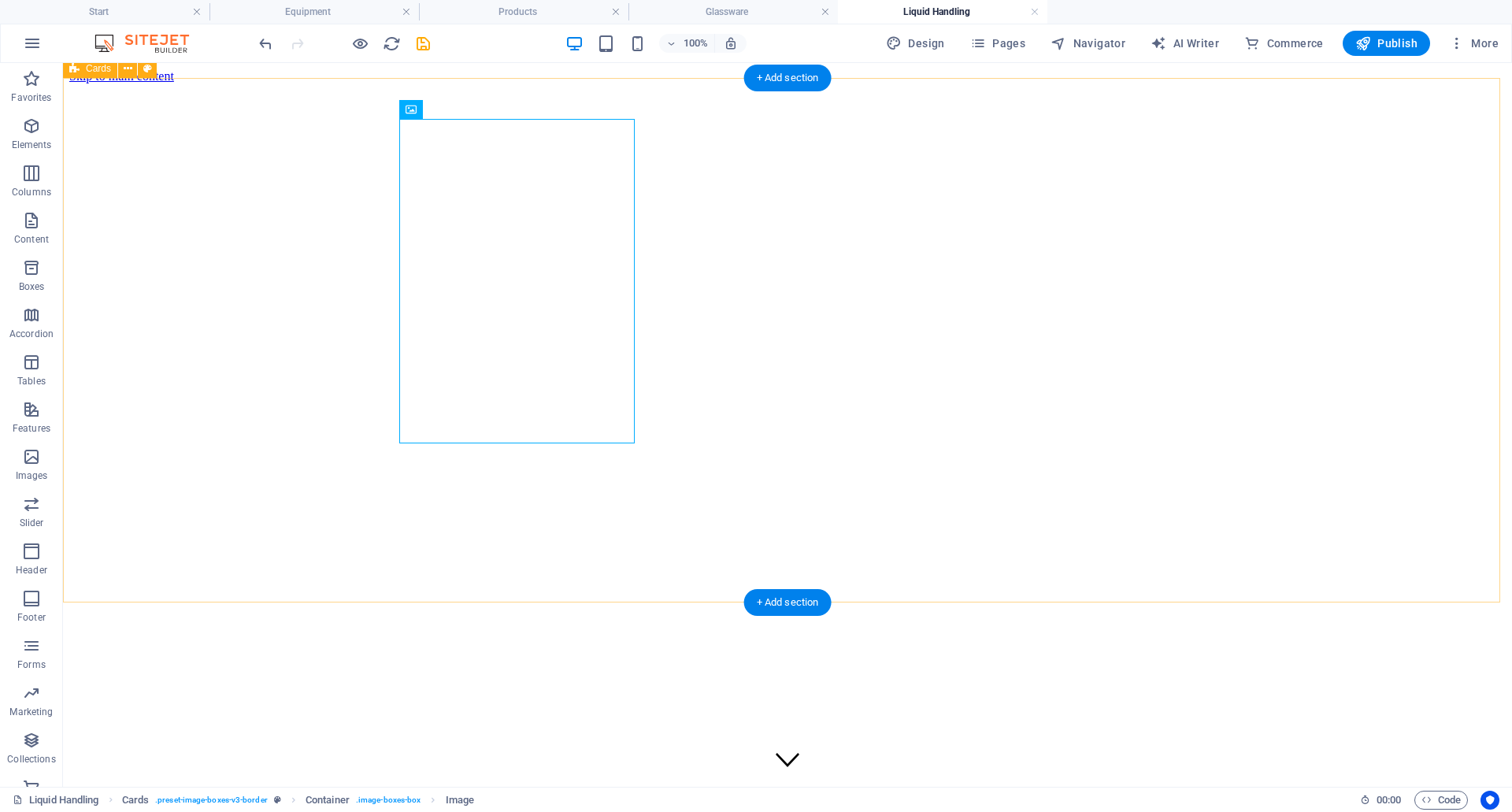
scroll to position [709, 0]
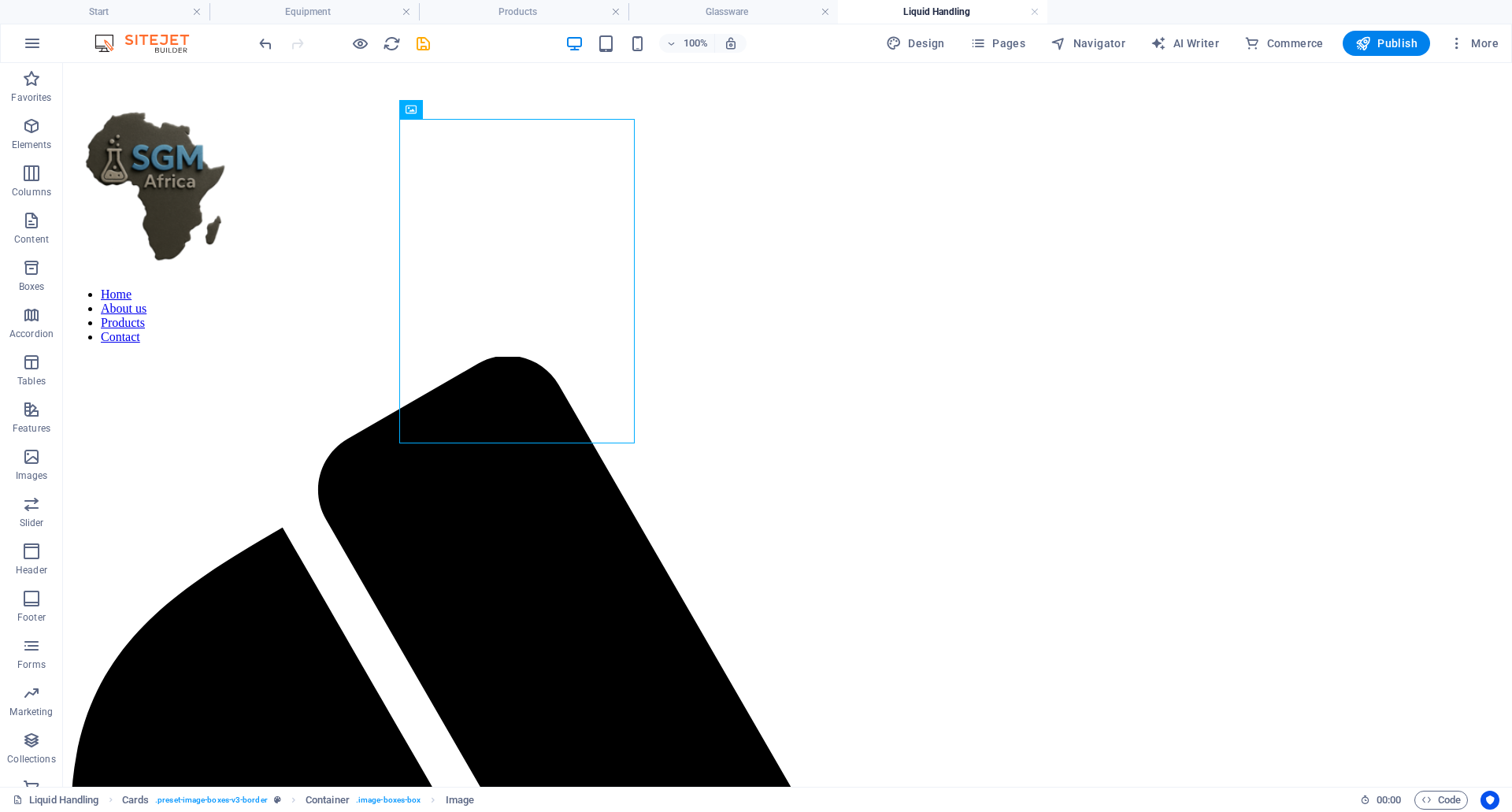
scroll to position [709, 0]
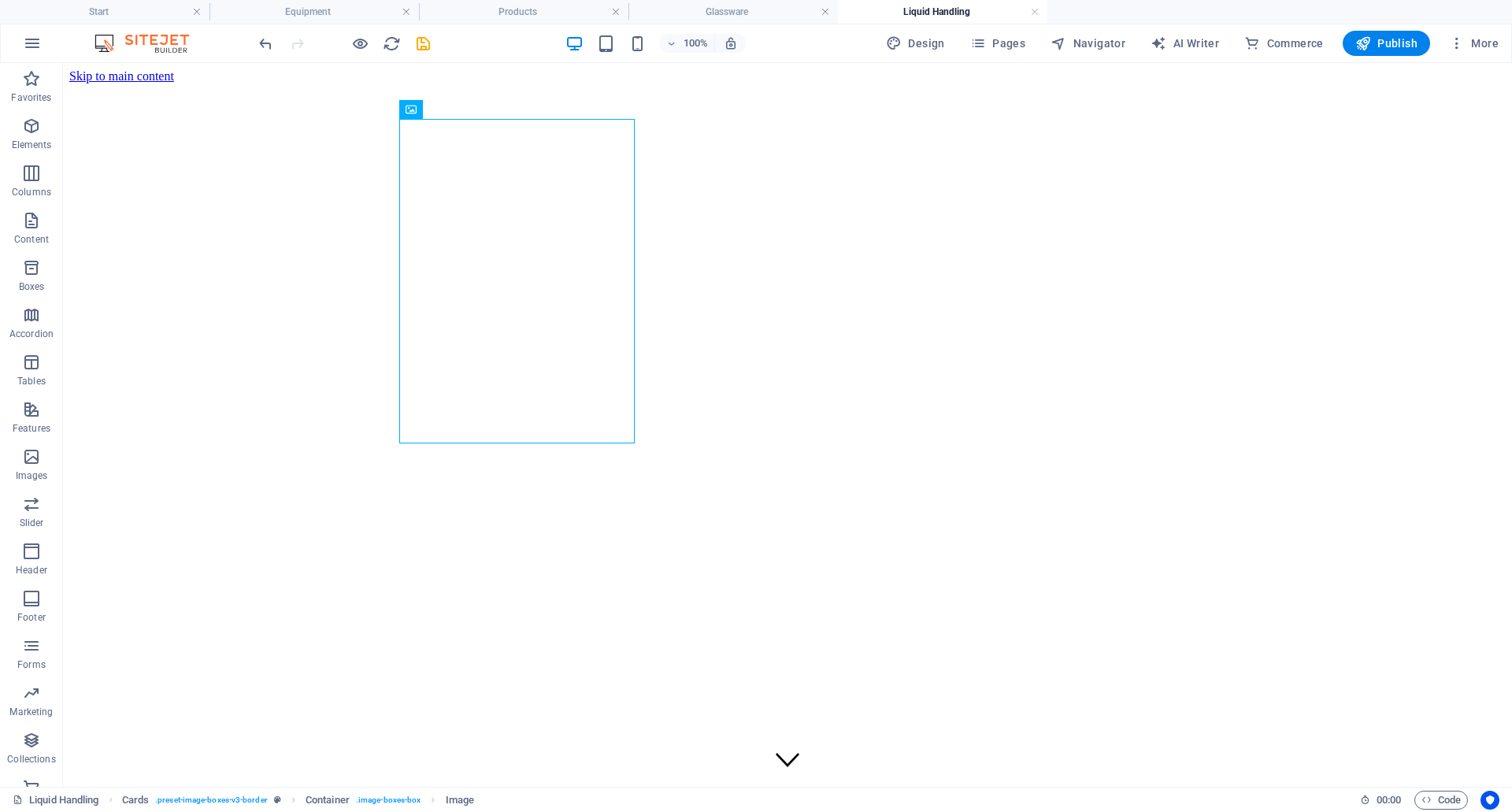
scroll to position [709, 0]
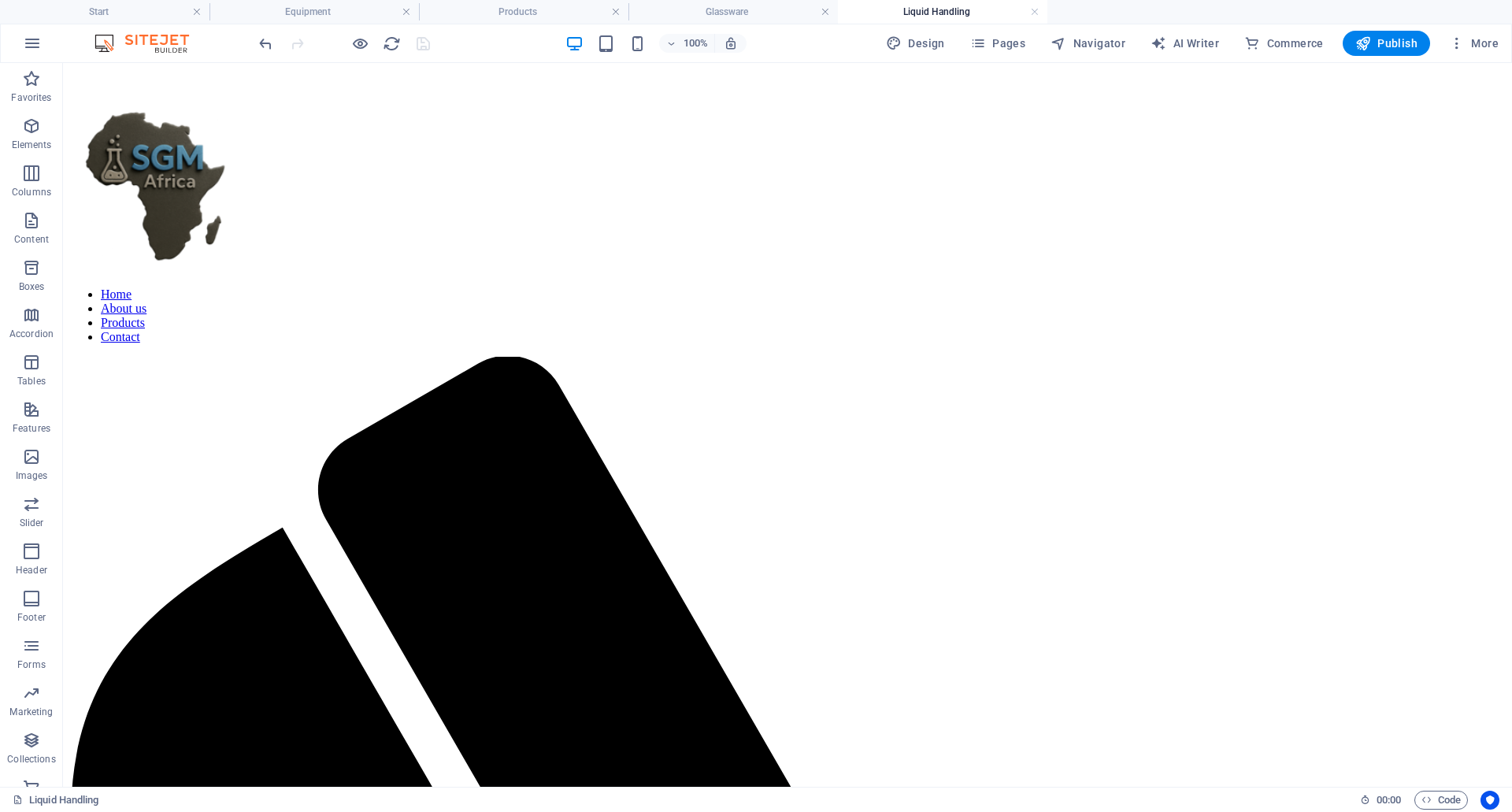
scroll to position [709, 0]
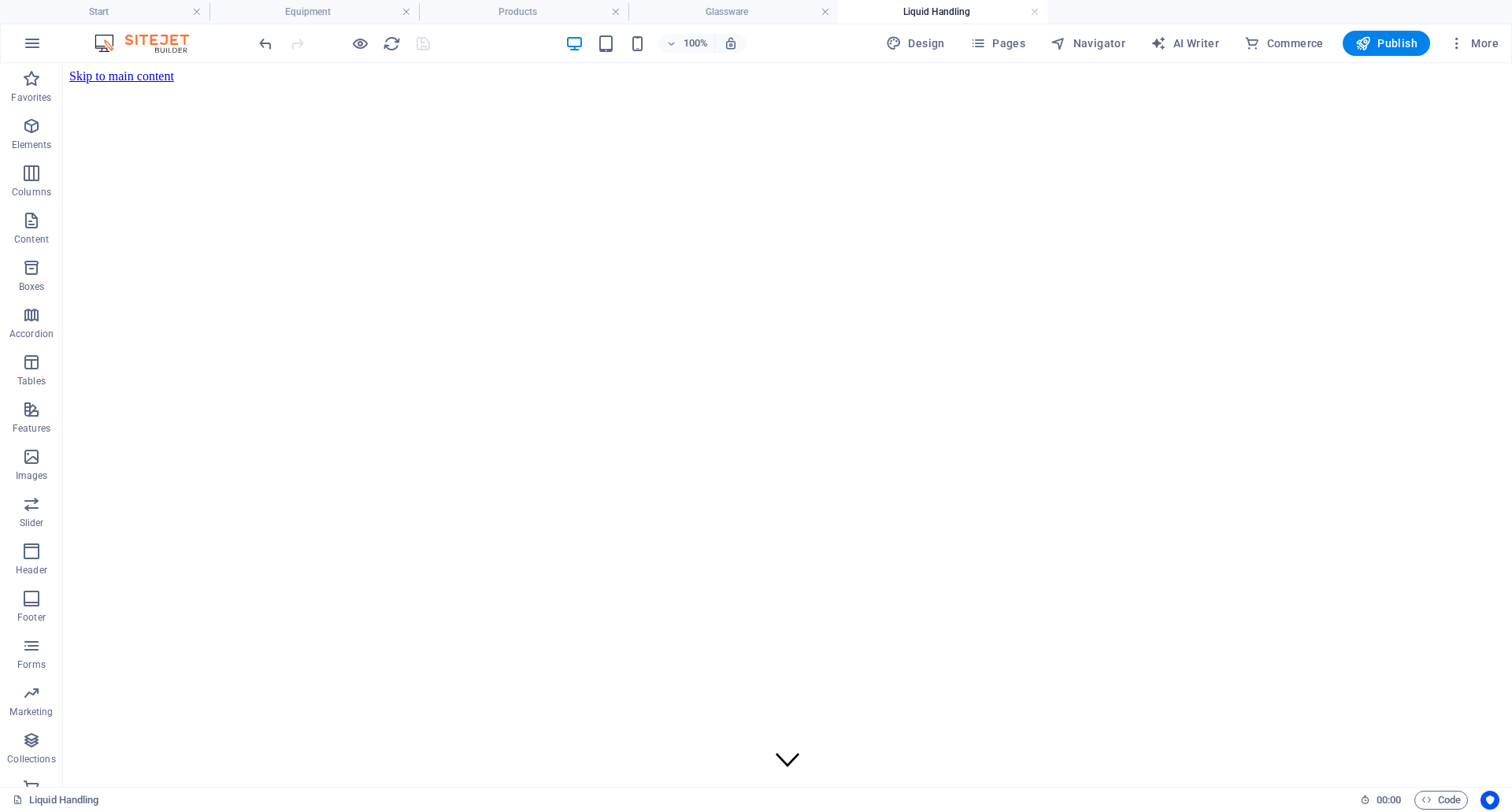
scroll to position [709, 0]
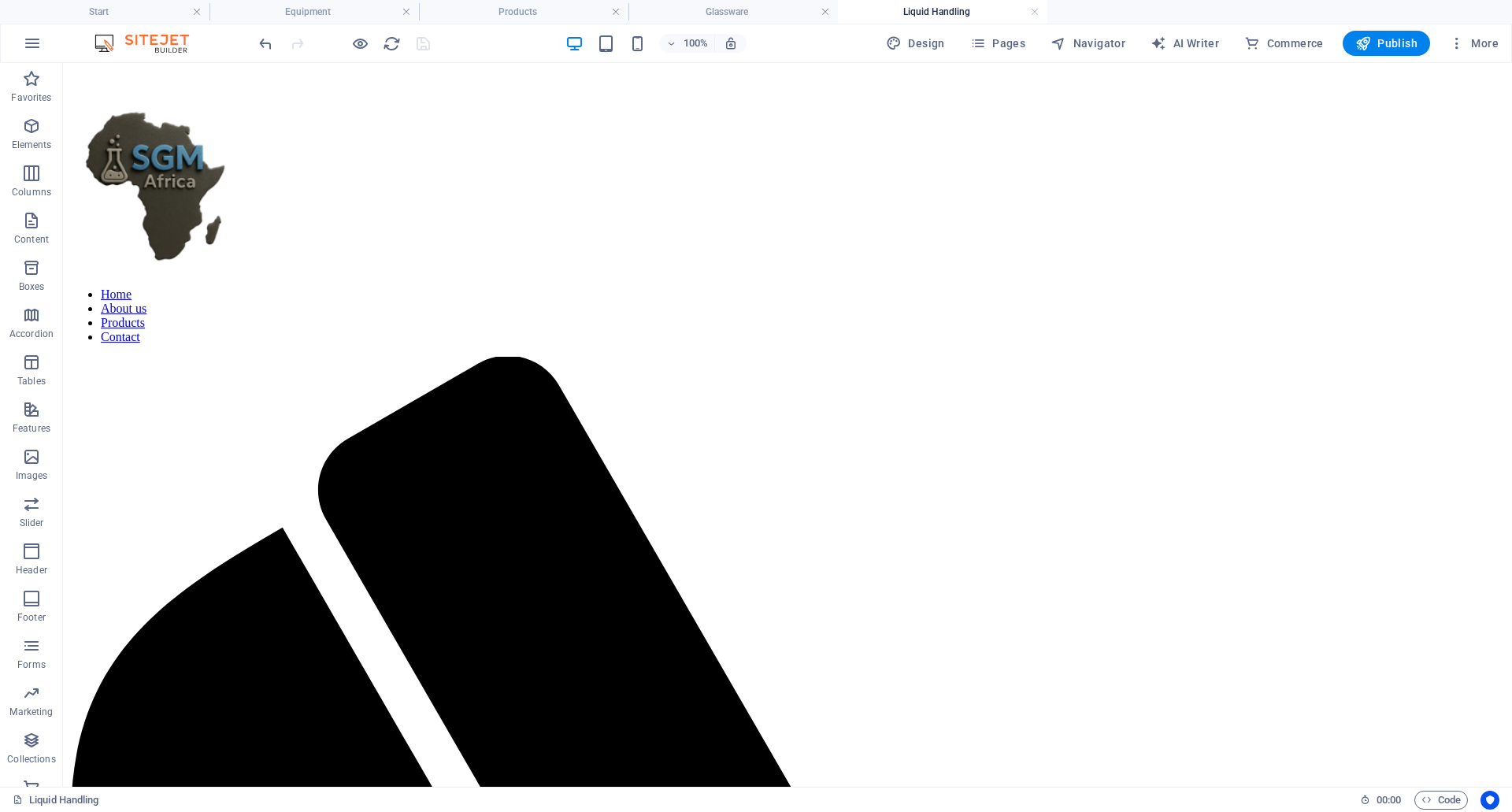
scroll to position [709, 0]
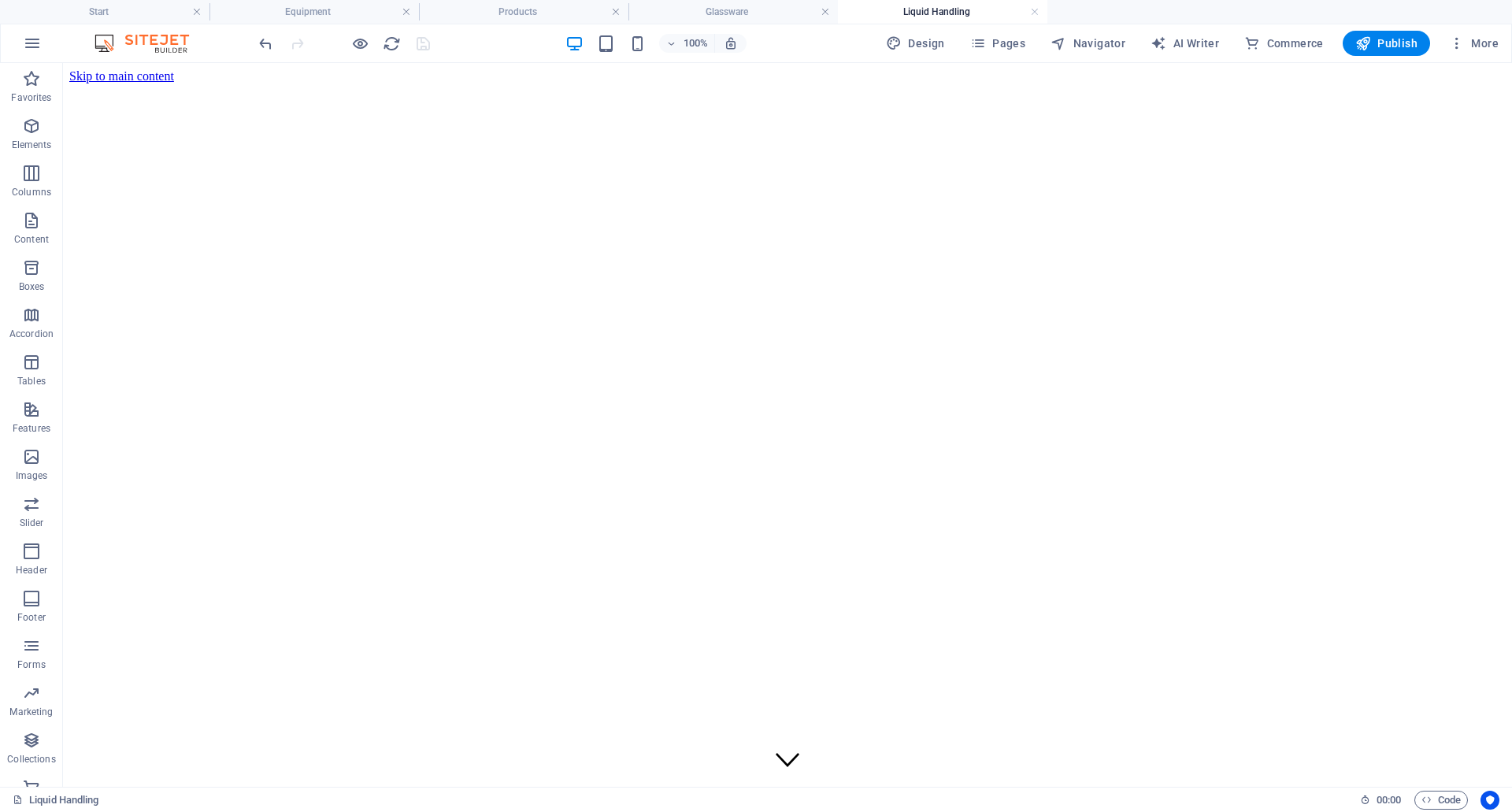
scroll to position [709, 0]
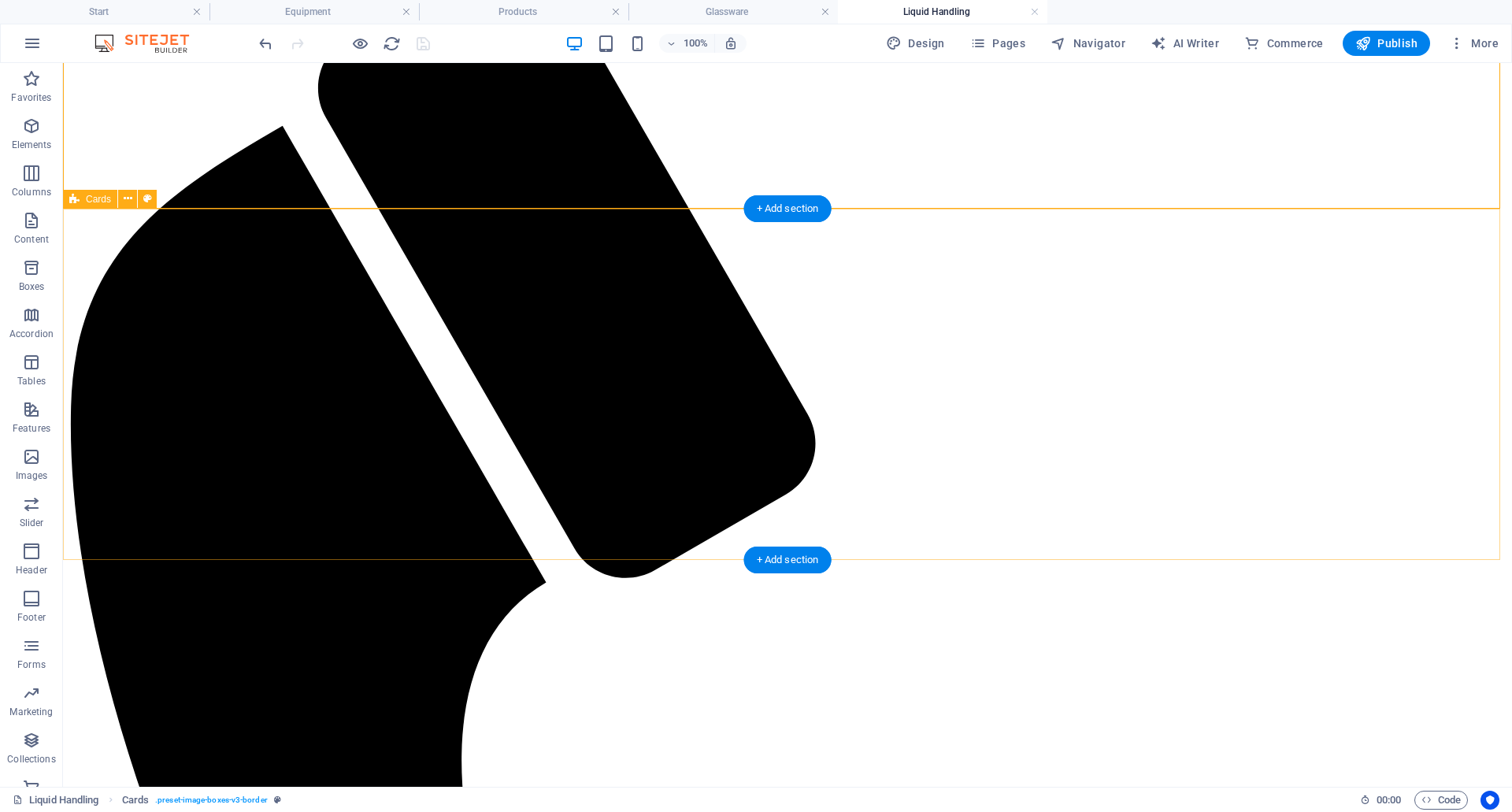
scroll to position [1103, 0]
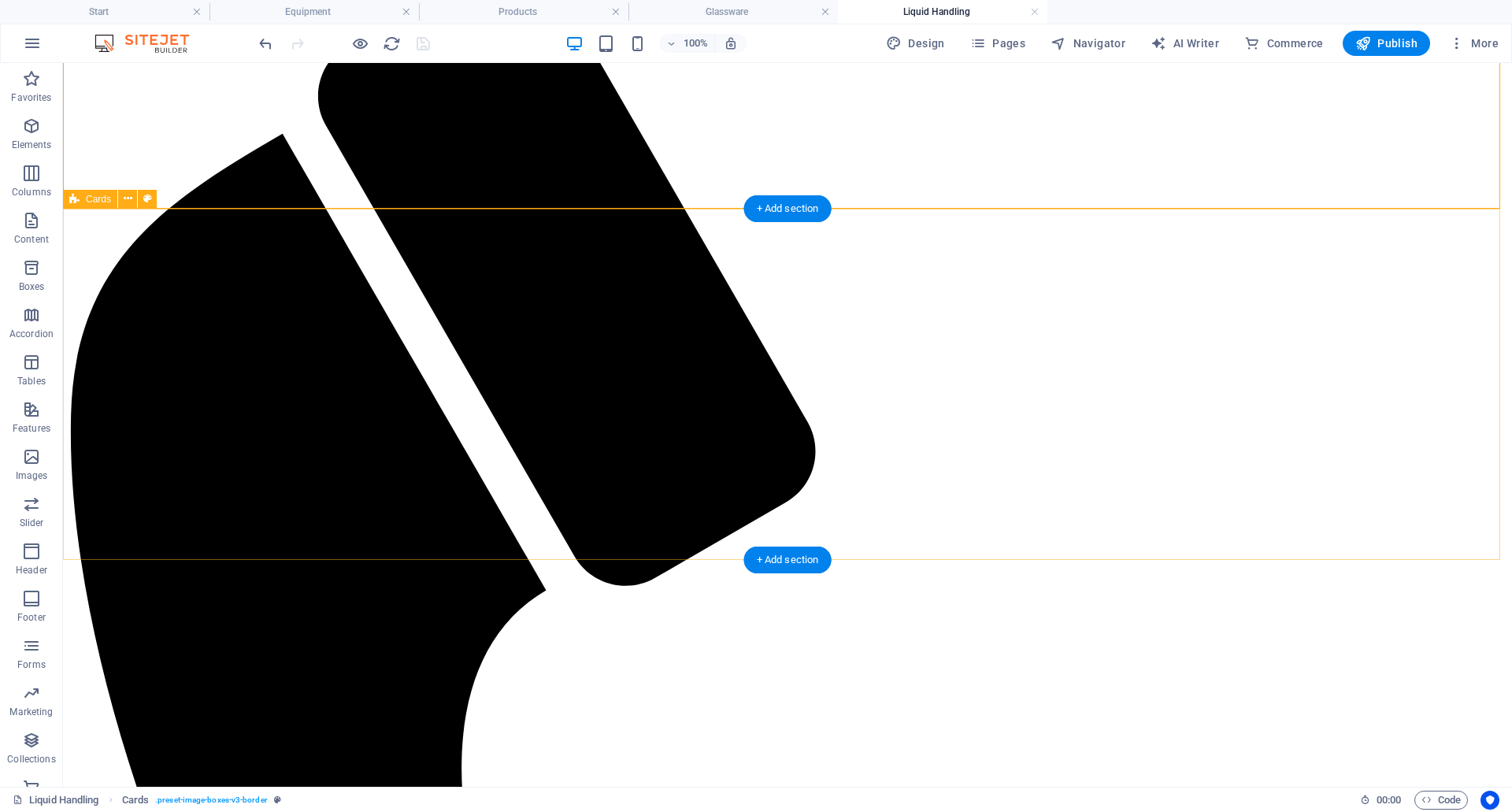
scroll to position [1103, 0]
